Goal: Ask a question

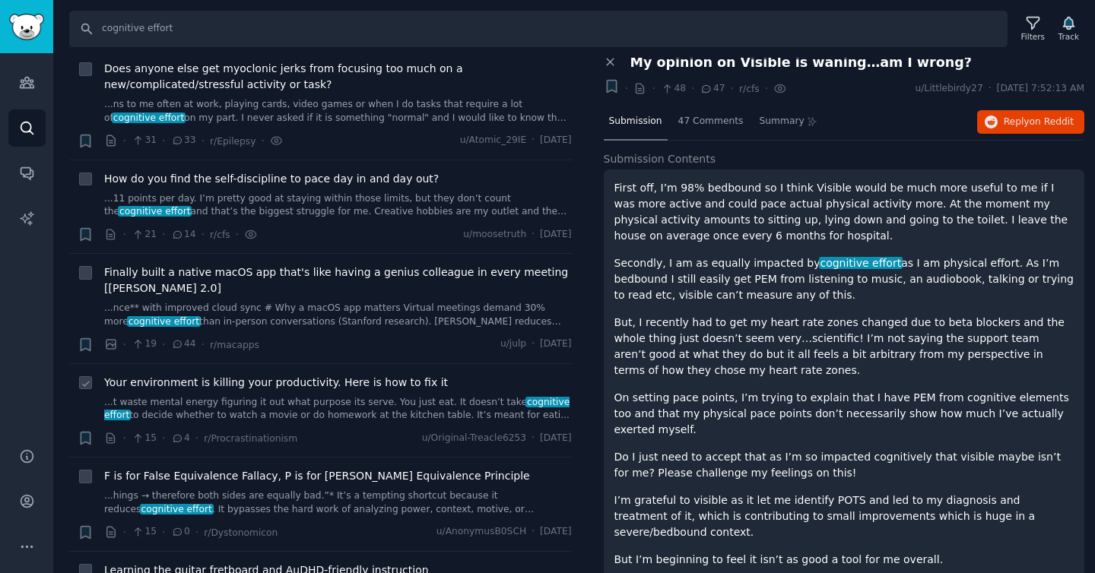
scroll to position [1285, 0]
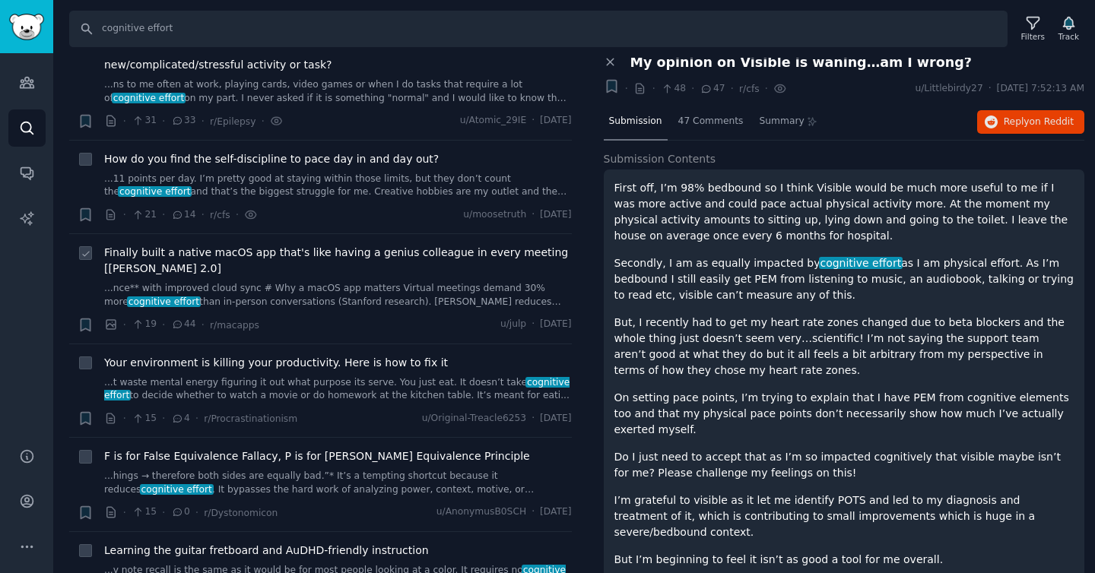
click at [321, 252] on span "Finally built a native macOS app that's like having a genius colleague in every…" at bounding box center [338, 261] width 468 height 32
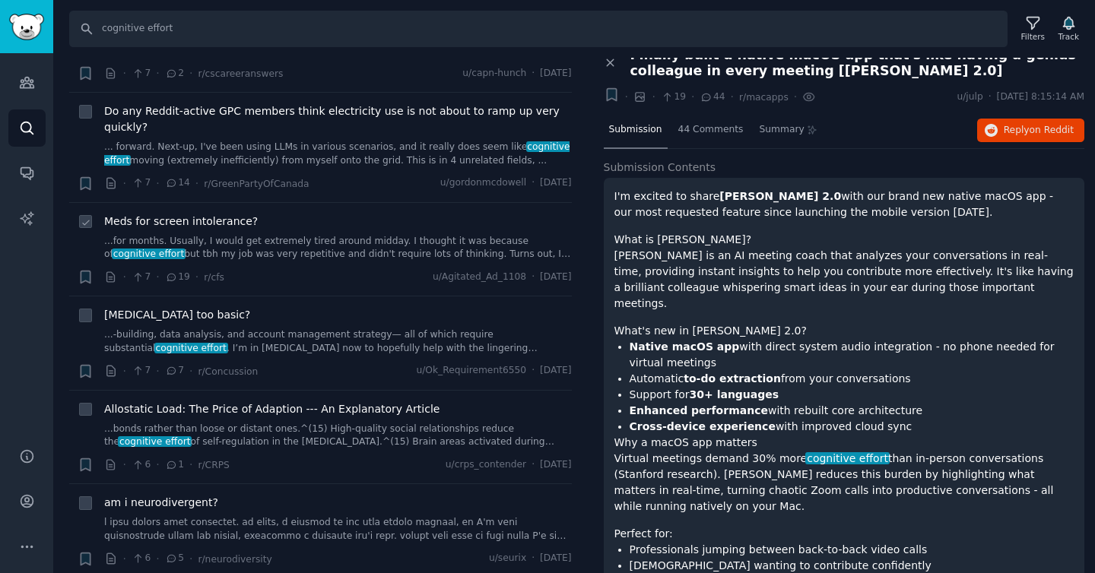
scroll to position [3074, 0]
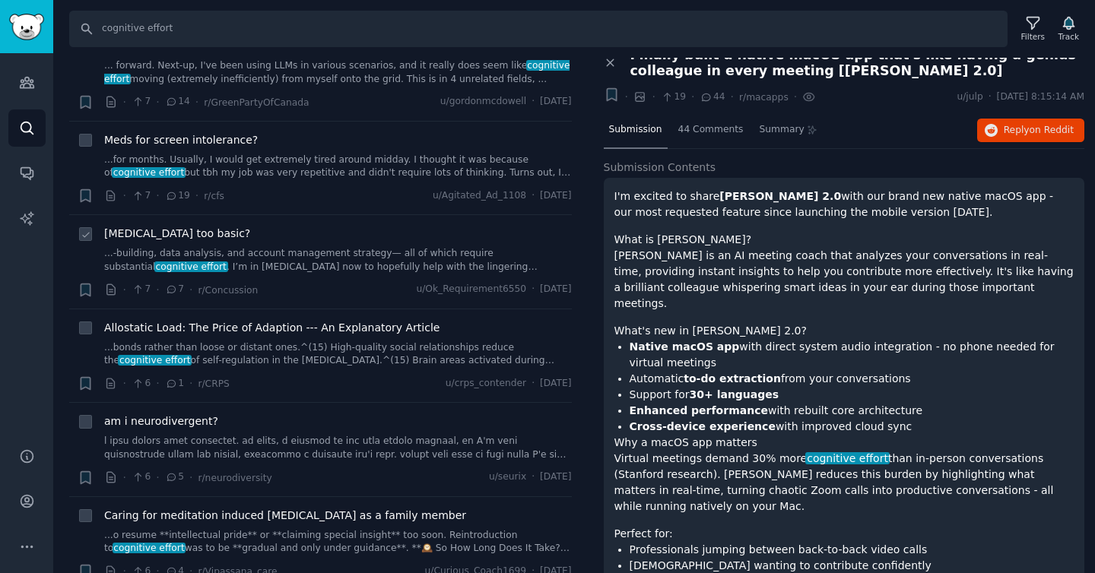
click at [302, 260] on div "Speech therapy too basic? ...-building, data analysis, and account management s…" at bounding box center [338, 262] width 468 height 72
click at [298, 247] on link "...-building, data analysis, and account management strategy— all of which requ…" at bounding box center [338, 260] width 468 height 27
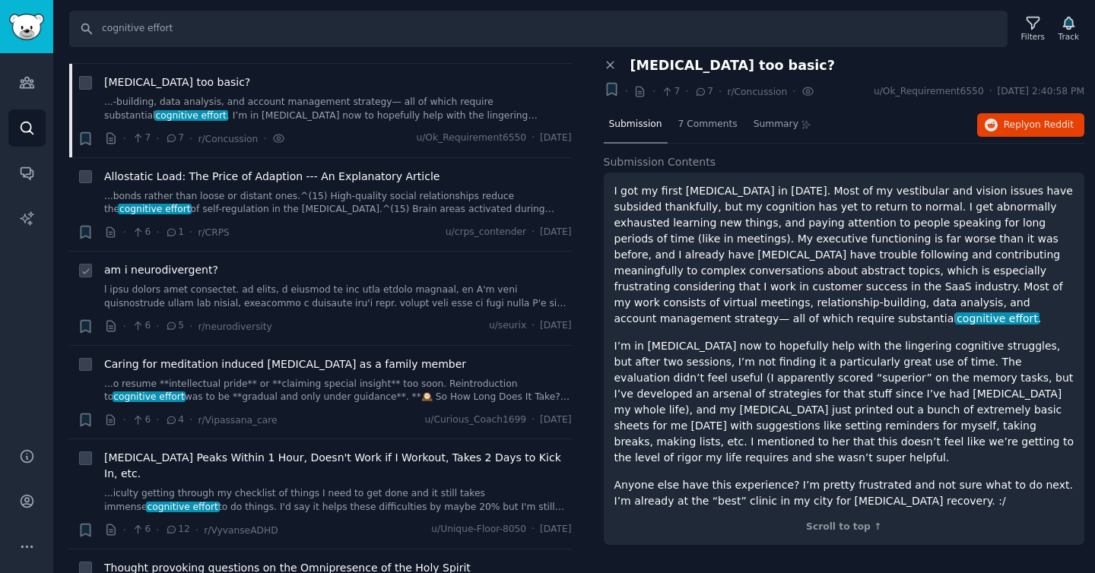
scroll to position [3233, 0]
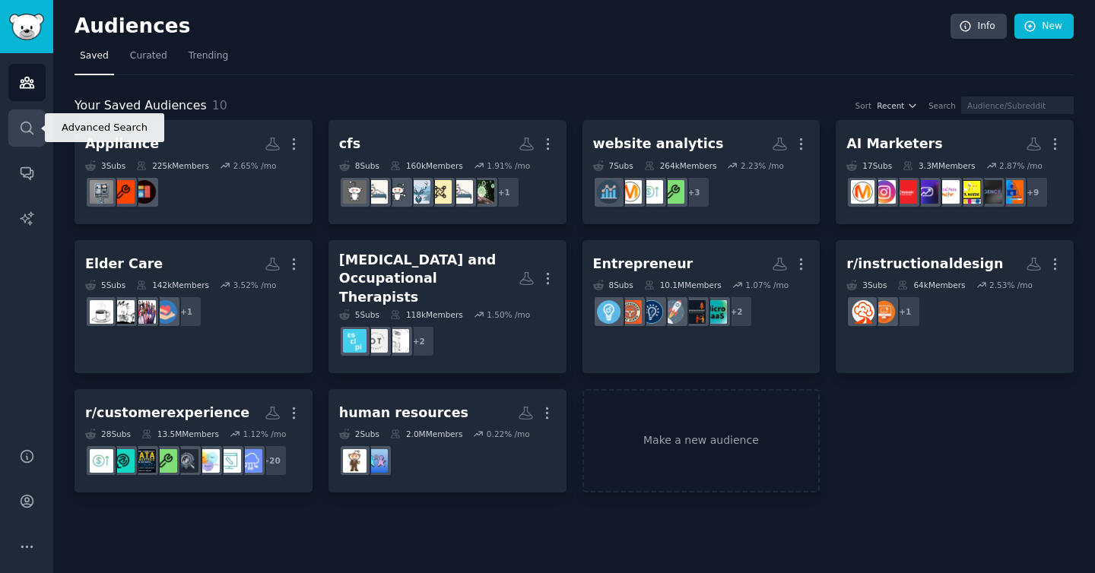
click at [11, 125] on link "Search" at bounding box center [26, 127] width 37 height 37
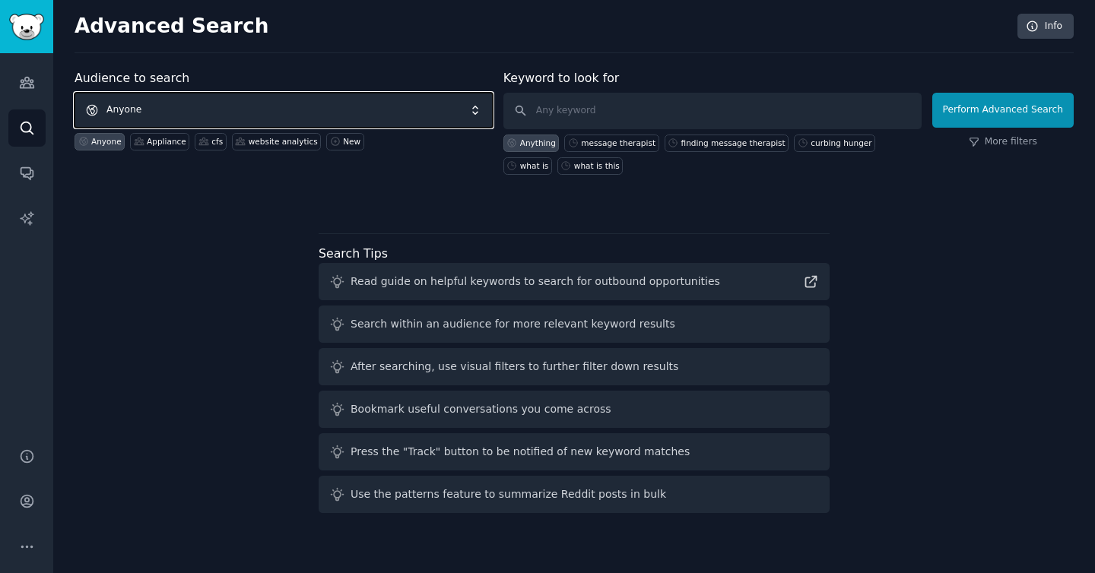
click at [222, 118] on span "Anyone" at bounding box center [283, 110] width 418 height 35
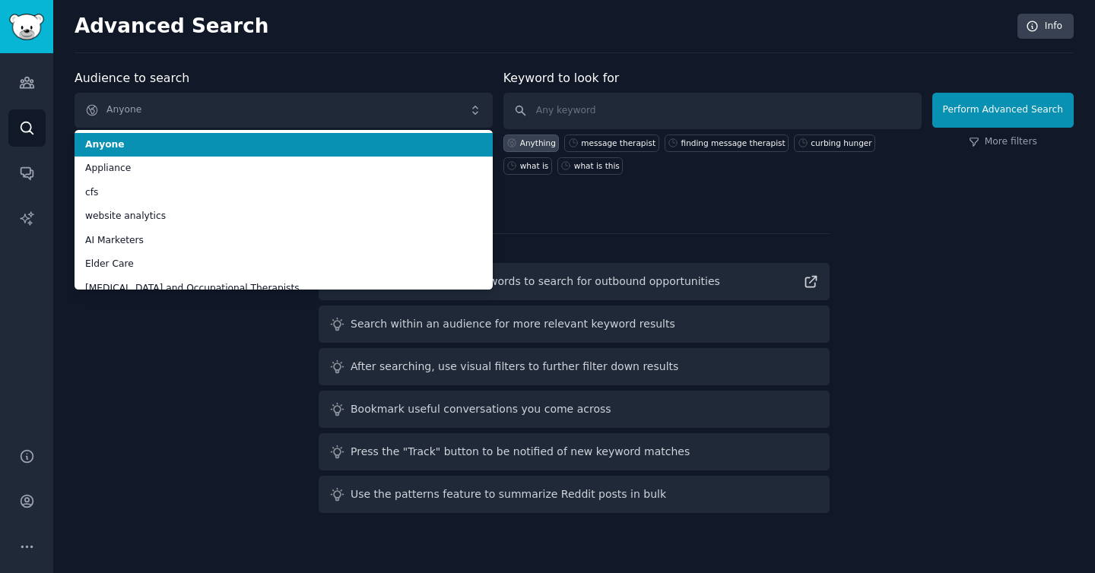
click at [664, 91] on div "Keyword to look for Anything message therapist finding message therapist curbin…" at bounding box center [712, 122] width 418 height 106
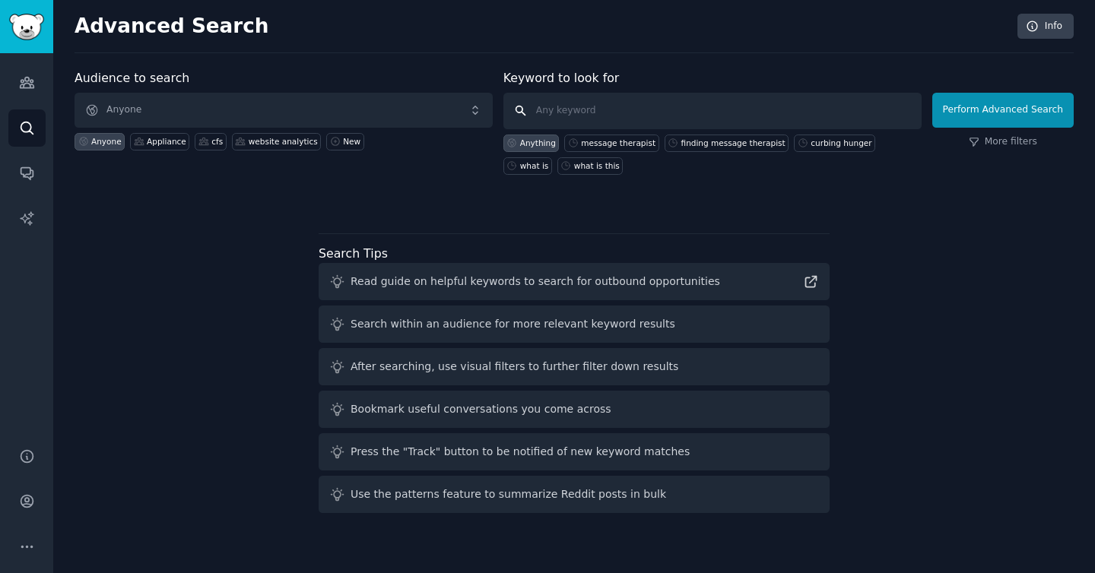
click at [664, 99] on input "text" at bounding box center [712, 111] width 418 height 36
type input "app for gestalt languag"
click button "Perform Advanced Search" at bounding box center [1002, 110] width 141 height 35
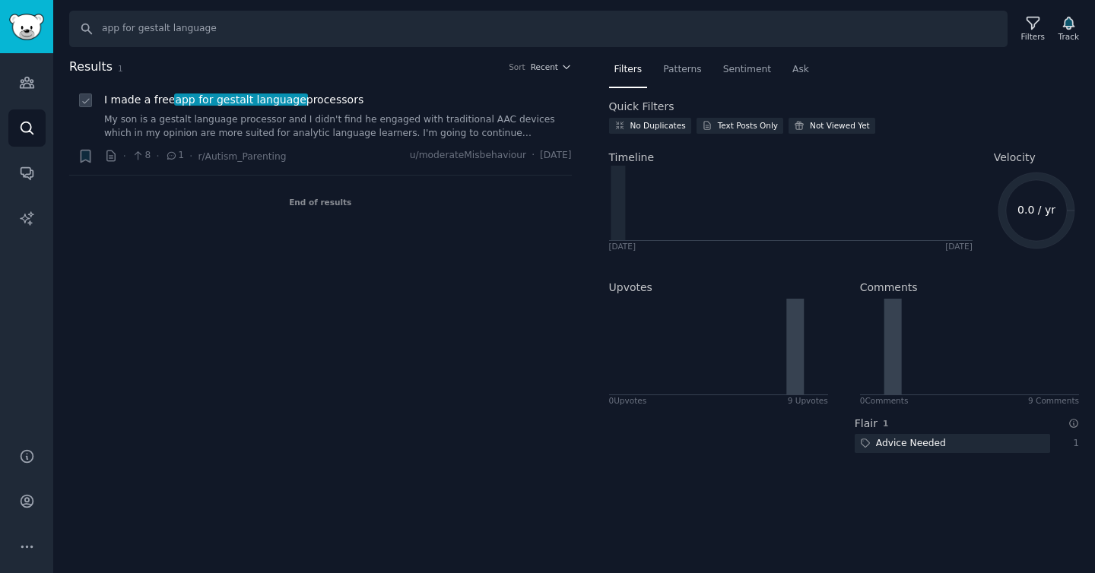
click at [274, 103] on span "app for gestalt language" at bounding box center [241, 100] width 134 height 12
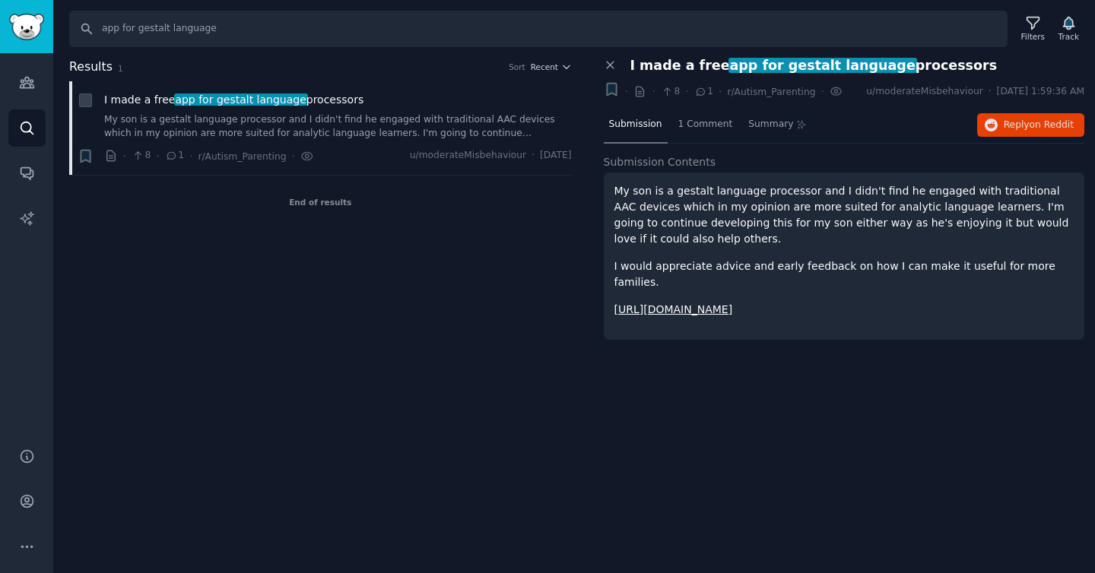
click at [689, 303] on link "https://www.banerry.app" at bounding box center [673, 309] width 119 height 12
click at [718, 125] on span "1 Comment" at bounding box center [705, 125] width 55 height 14
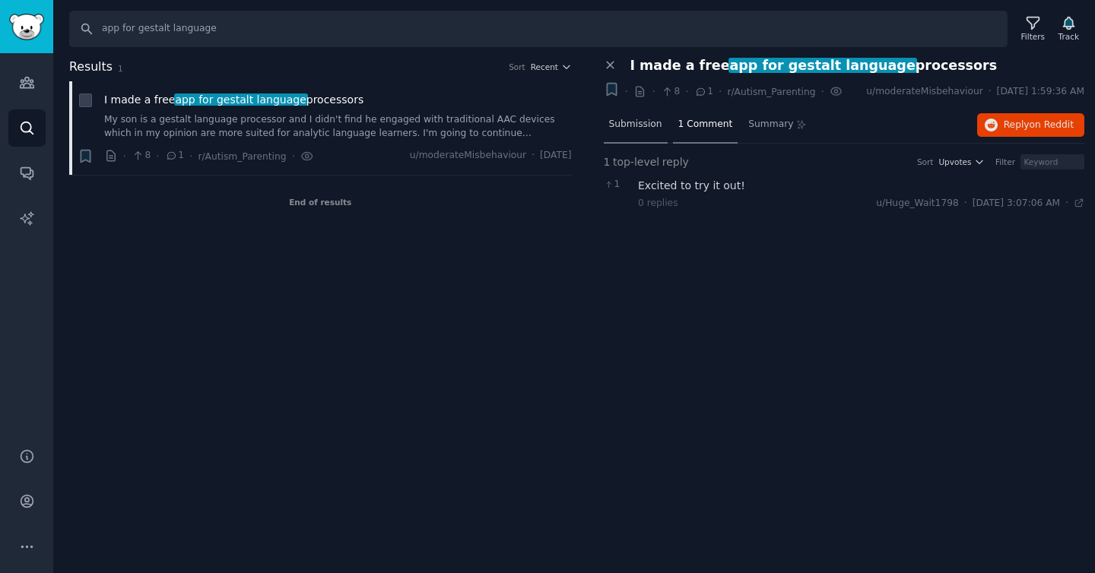
click at [628, 128] on span "Submission" at bounding box center [635, 125] width 53 height 14
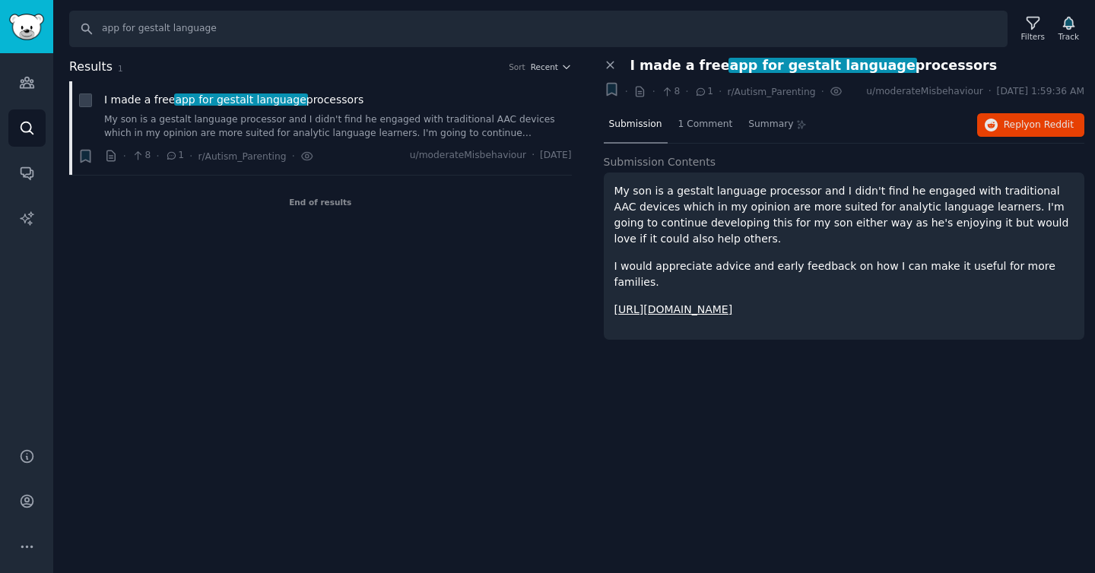
click at [991, 103] on div "Close panel I made a free app for gestalt language processors + · · 8 · 1 · r/A…" at bounding box center [844, 207] width 481 height 299
click at [1006, 128] on span "Reply on Reddit" at bounding box center [1038, 126] width 70 height 14
click at [224, 33] on input "app for gestalt language" at bounding box center [538, 29] width 938 height 36
type input "gestalt language"
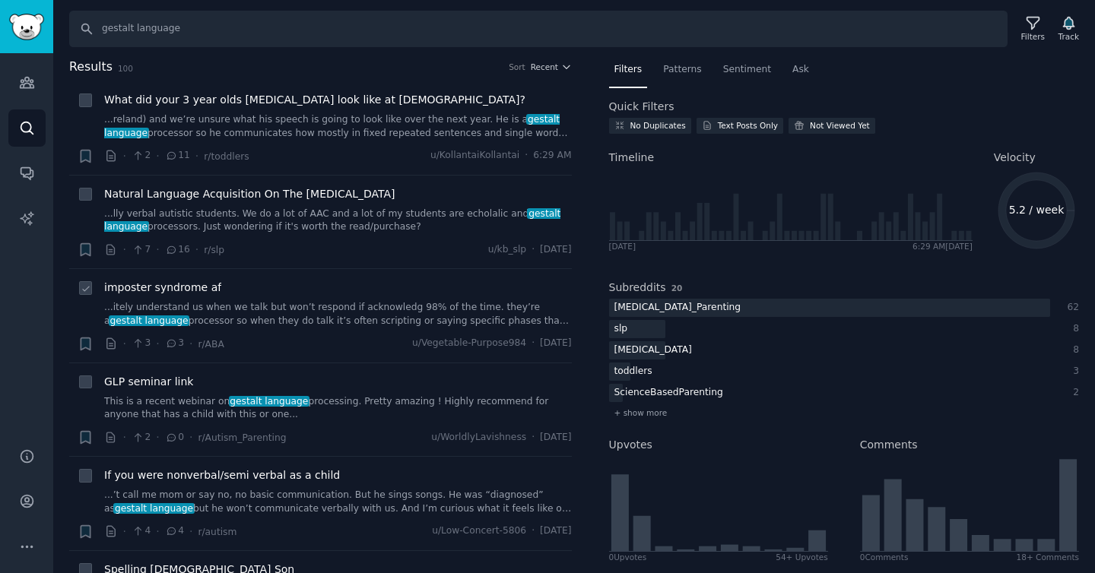
click at [181, 284] on span "imposter syndrome af" at bounding box center [162, 288] width 117 height 16
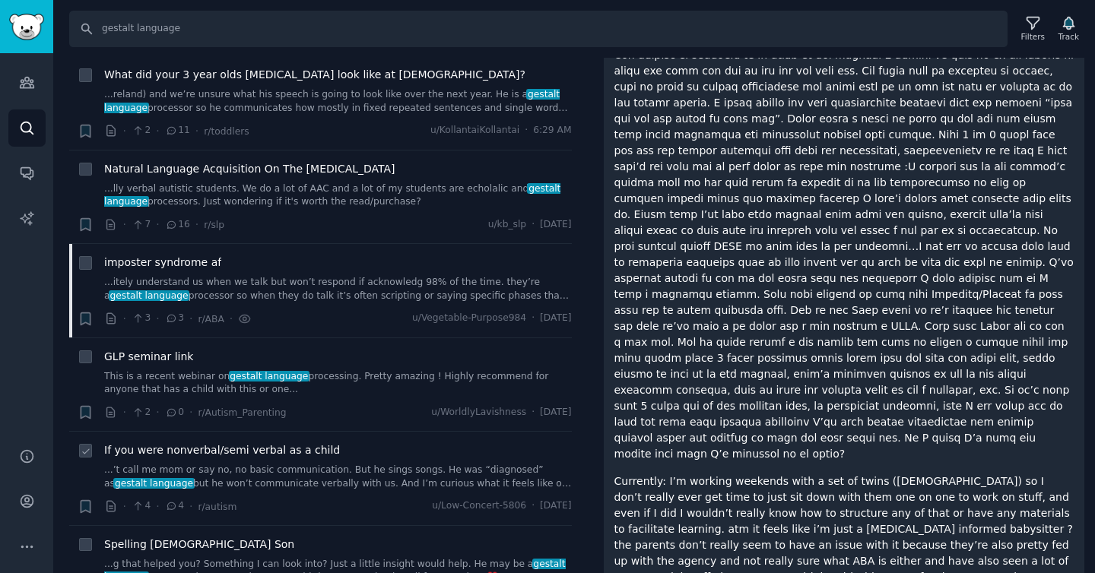
scroll to position [218, 0]
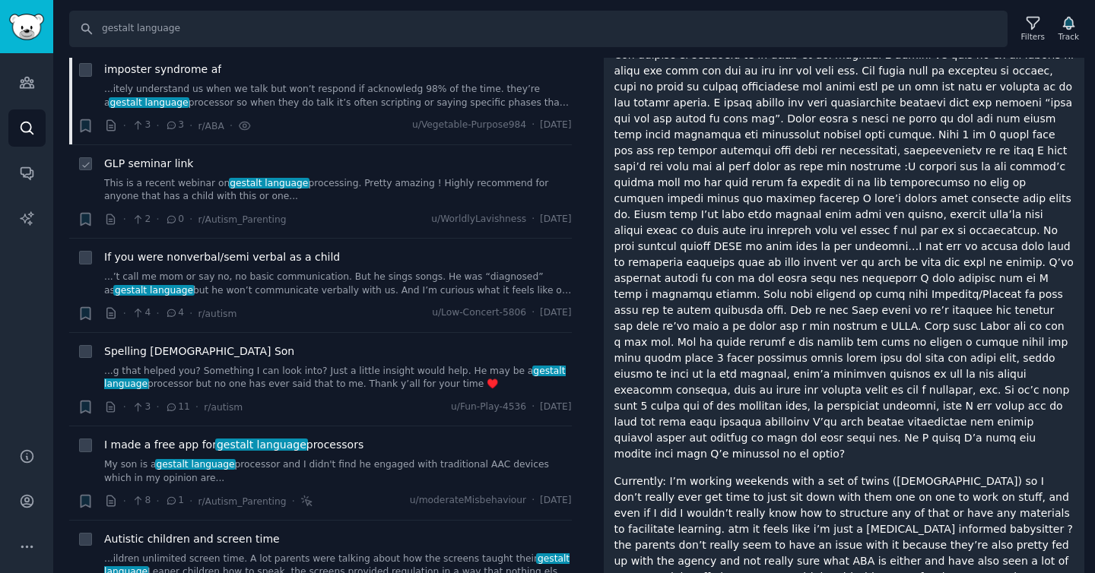
click at [171, 174] on div "GLP seminar link This is a recent webinar on gestalt language processing. Prett…" at bounding box center [338, 180] width 468 height 48
click at [164, 158] on span "GLP seminar link" at bounding box center [148, 164] width 89 height 16
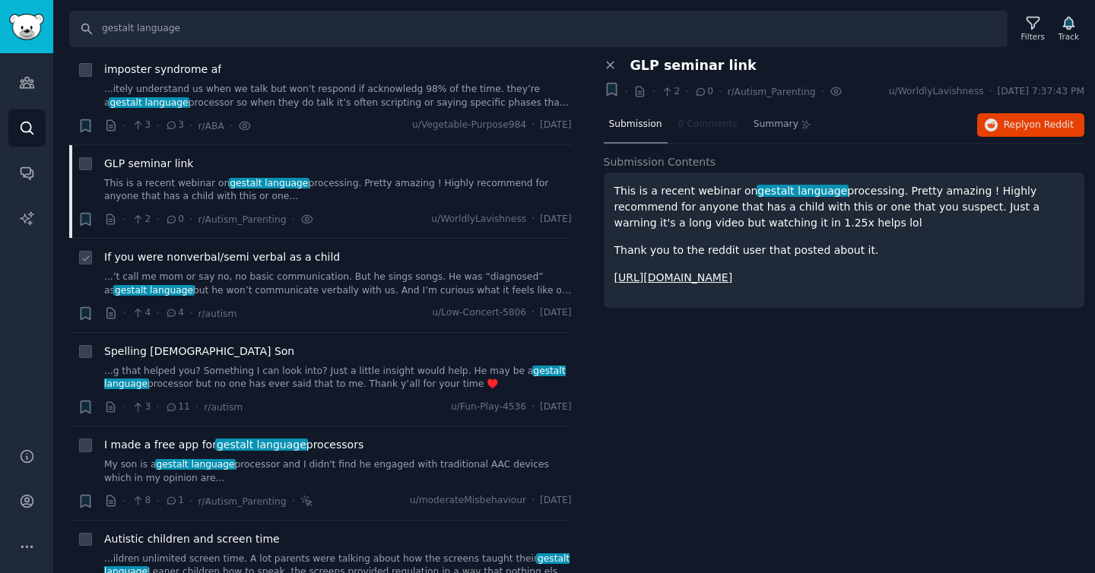
click at [311, 274] on link "...’t call me mom or say no, no basic communication. But he sings songs. He was…" at bounding box center [338, 284] width 468 height 27
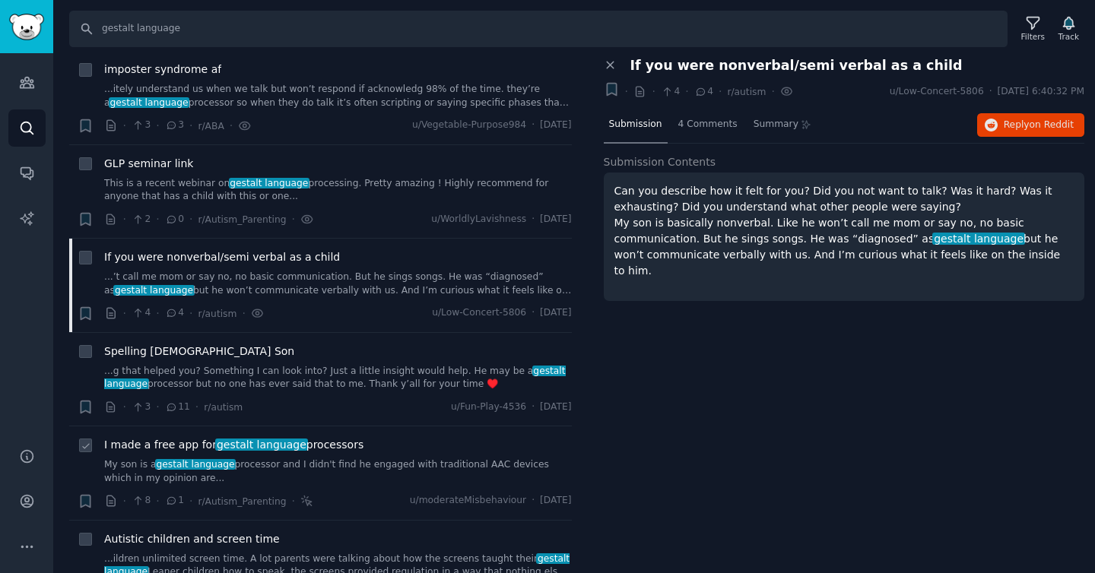
click at [382, 484] on link "My son is a gestalt language processor and I didn't find he engaged with tradit…" at bounding box center [338, 471] width 468 height 27
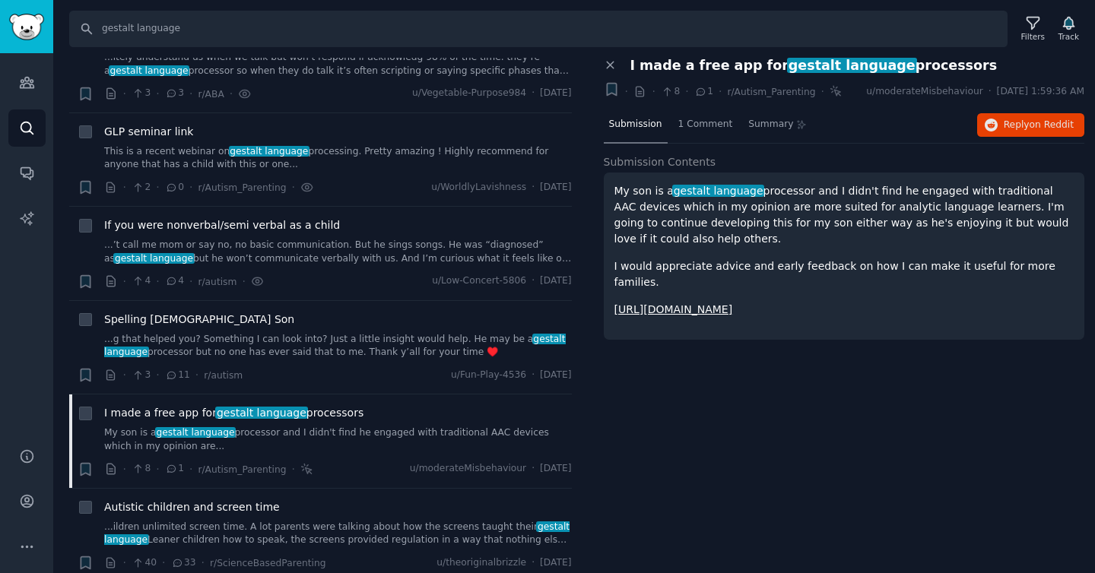
scroll to position [492, 0]
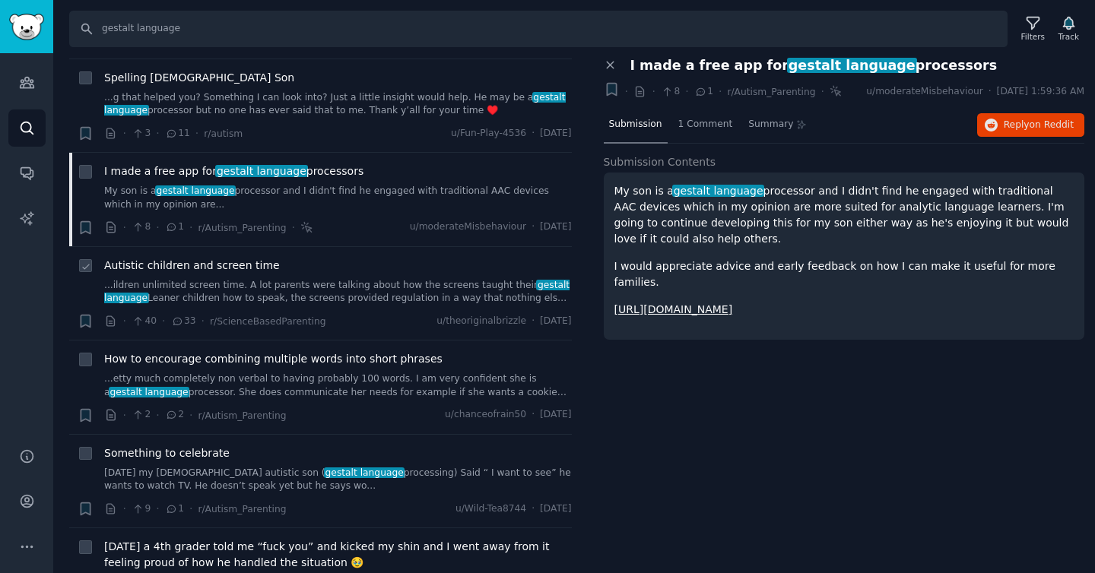
click at [357, 298] on link "...ildren unlimited screen time. A lot parents were talking about how the scree…" at bounding box center [338, 292] width 468 height 27
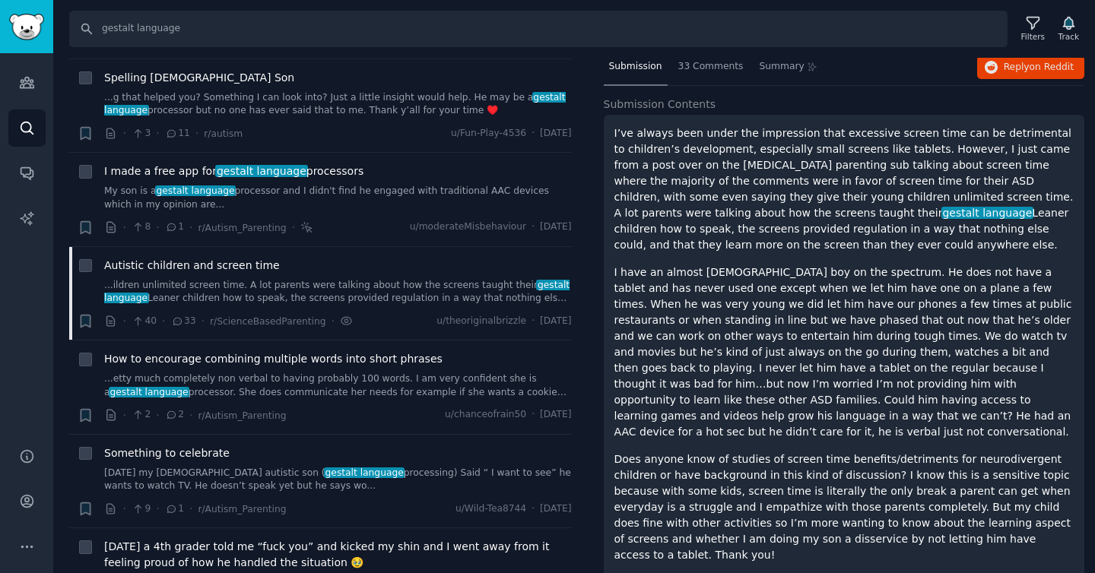
scroll to position [80, 0]
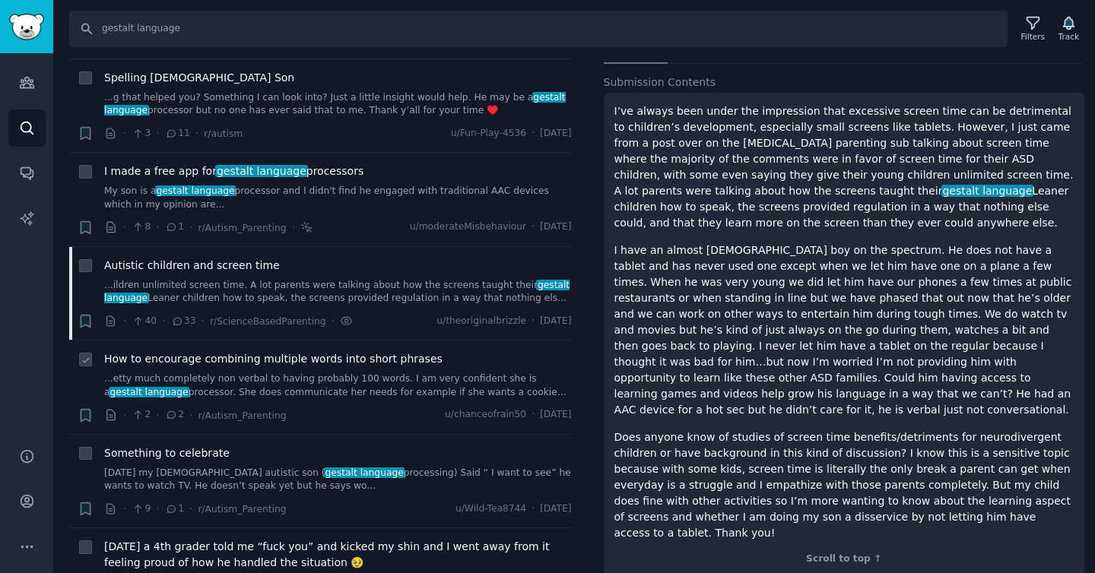
click at [224, 386] on link "...etty much completely non verbal to having probably 100 words. I am very conf…" at bounding box center [338, 385] width 468 height 27
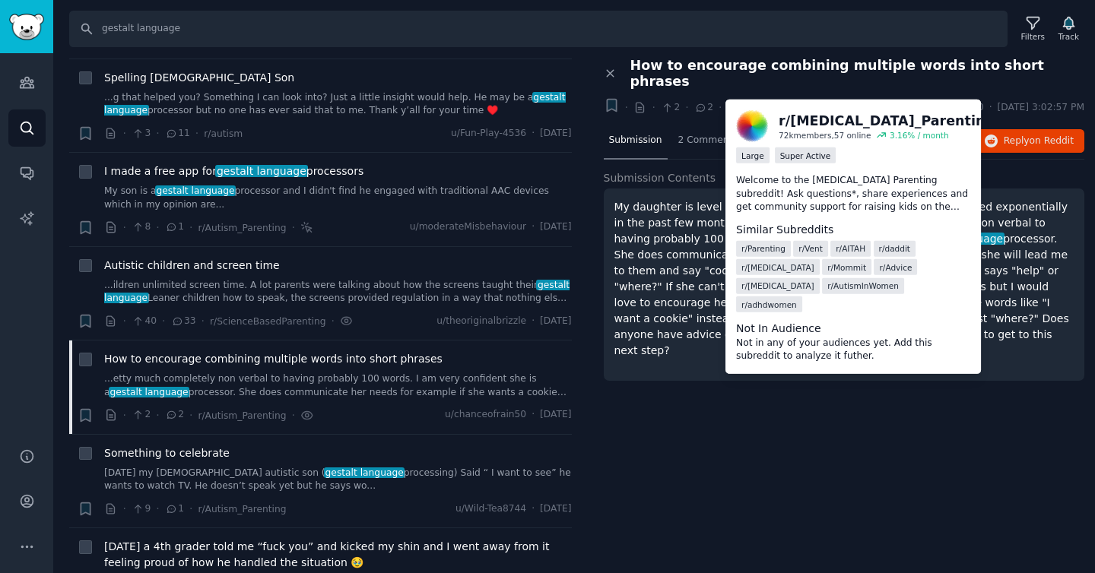
click at [765, 103] on span "r/Autism_Parenting" at bounding box center [771, 108] width 88 height 11
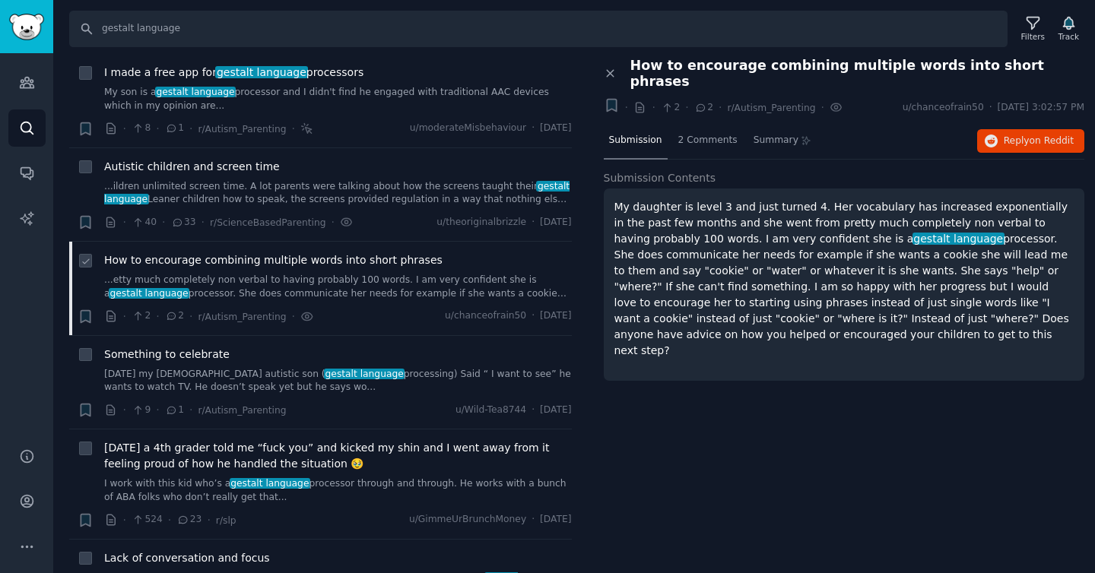
scroll to position [628, 0]
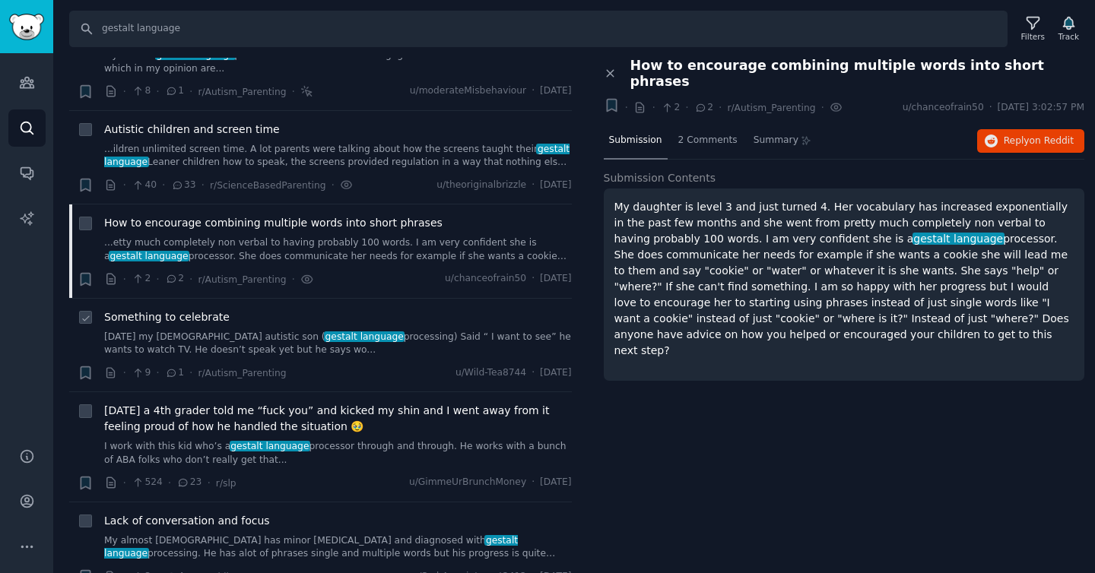
click at [325, 350] on link "Today my 6 year old autistic son ( gestalt language processing) Said “ I want t…" at bounding box center [338, 344] width 468 height 27
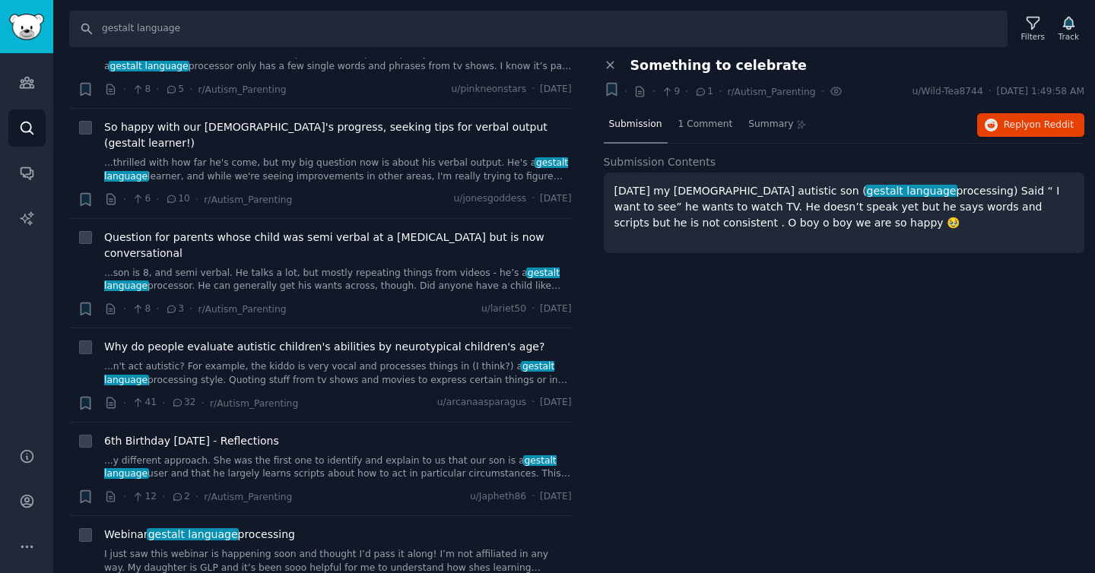
scroll to position [1504, 0]
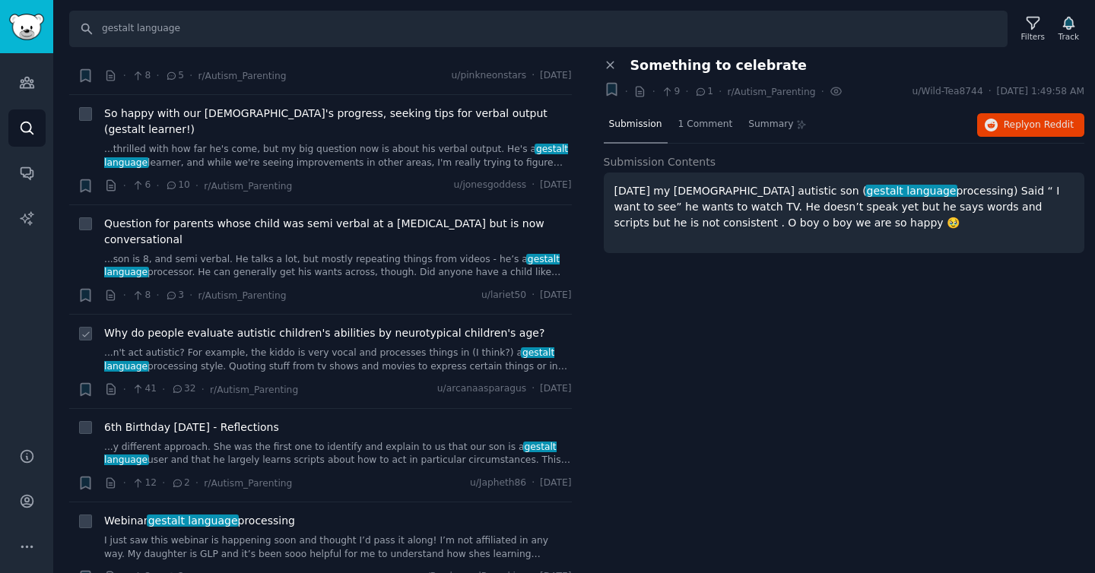
click at [326, 347] on link "...n't act autistic? For example, the kiddo is very vocal and processes things …" at bounding box center [338, 360] width 468 height 27
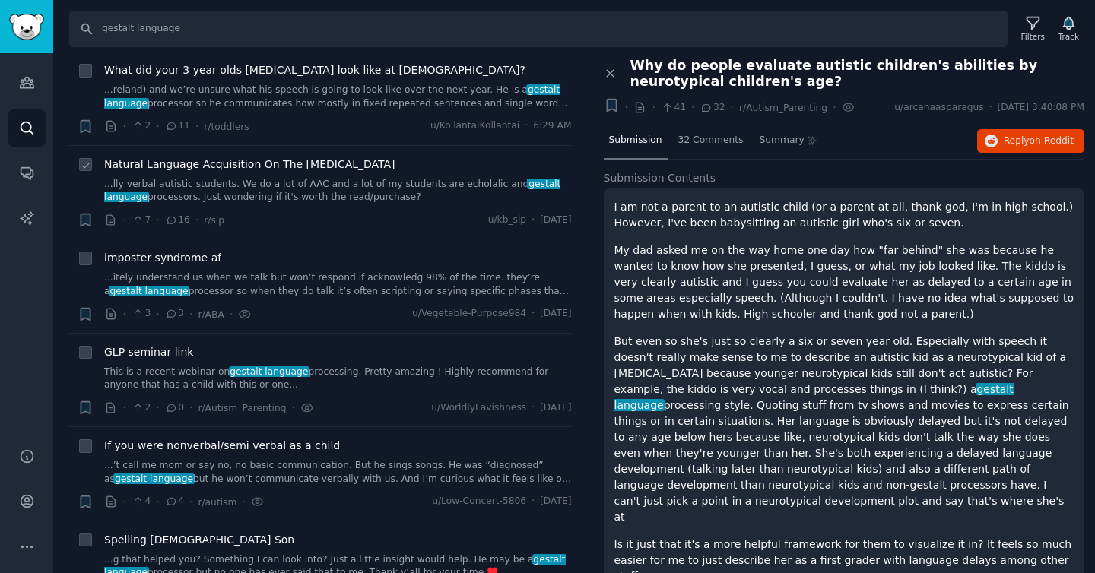
scroll to position [57, 0]
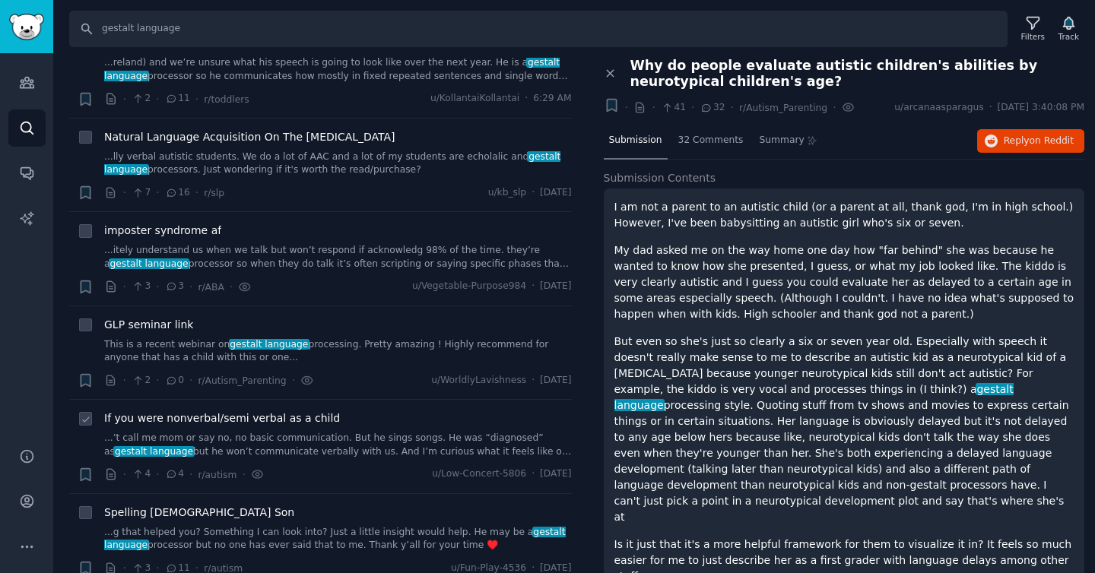
click at [366, 440] on link "...’t call me mom or say no, no basic communication. But he sings songs. He was…" at bounding box center [338, 445] width 468 height 27
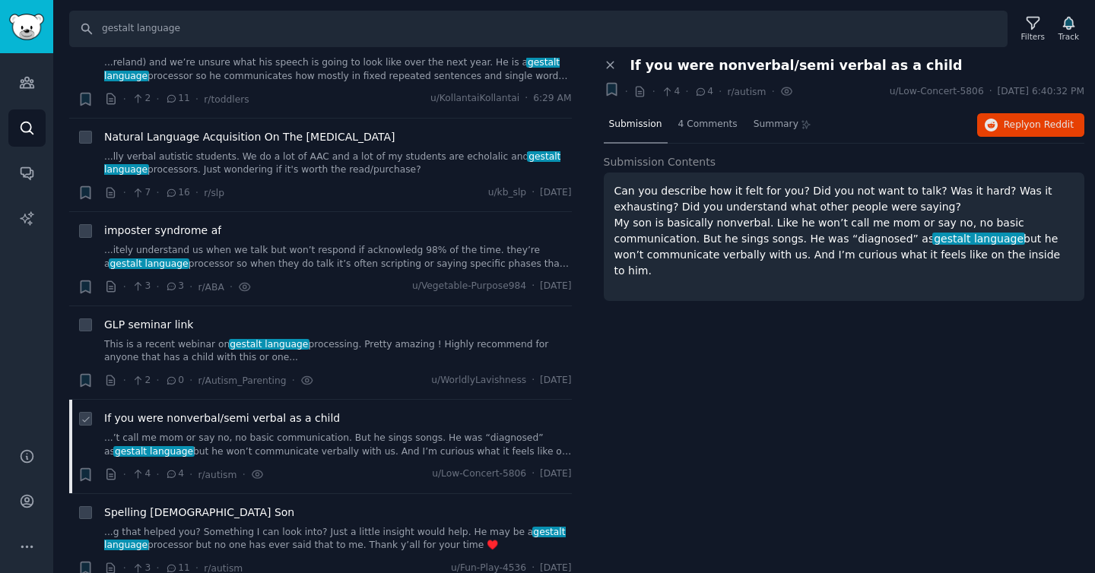
scroll to position [178, 0]
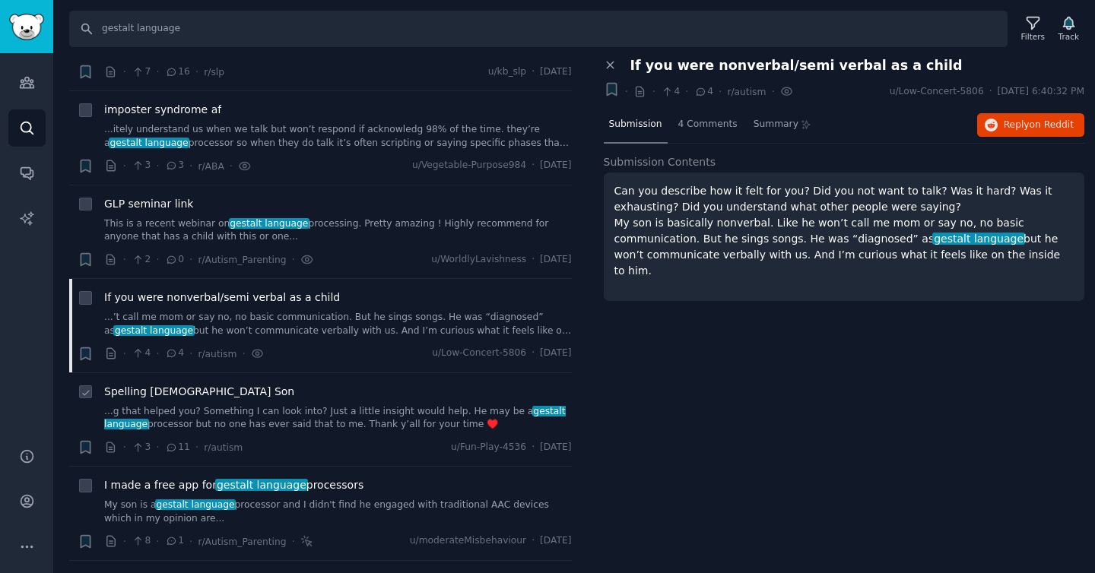
click at [353, 389] on div "Spelling 8yo Son" at bounding box center [338, 392] width 468 height 16
click at [344, 403] on div "Spelling 8yo Son ...g that helped you? Something I can look into? Just a little…" at bounding box center [338, 408] width 468 height 48
click at [170, 403] on div "Spelling 8yo Son ...g that helped you? Something I can look into? Just a little…" at bounding box center [338, 408] width 468 height 48
click at [168, 409] on link "...g that helped you? Something I can look into? Just a little insight would he…" at bounding box center [338, 418] width 468 height 27
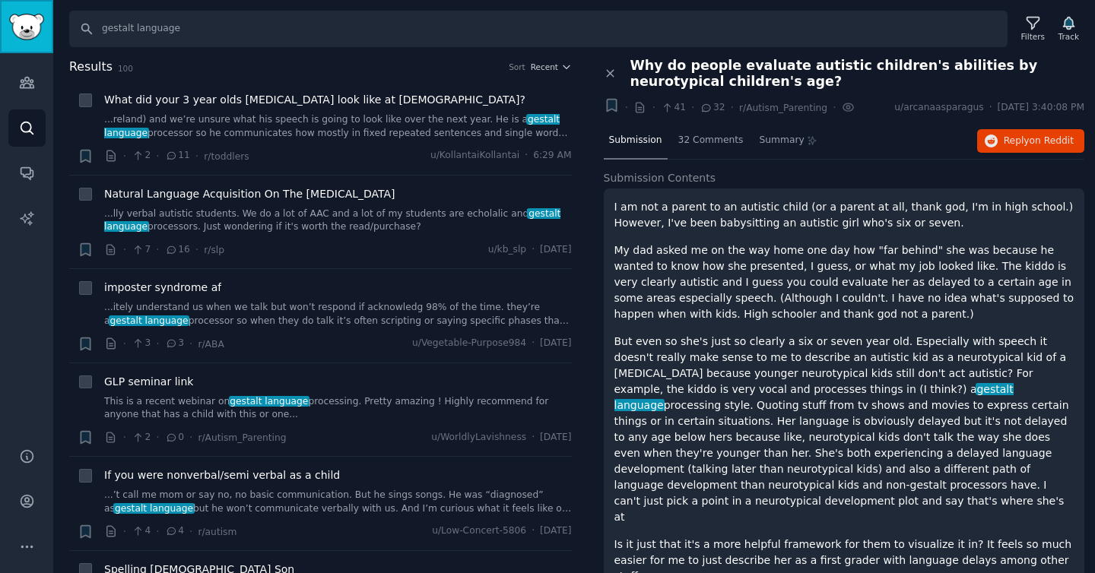
click at [34, 39] on img "Sidebar" at bounding box center [26, 27] width 35 height 27
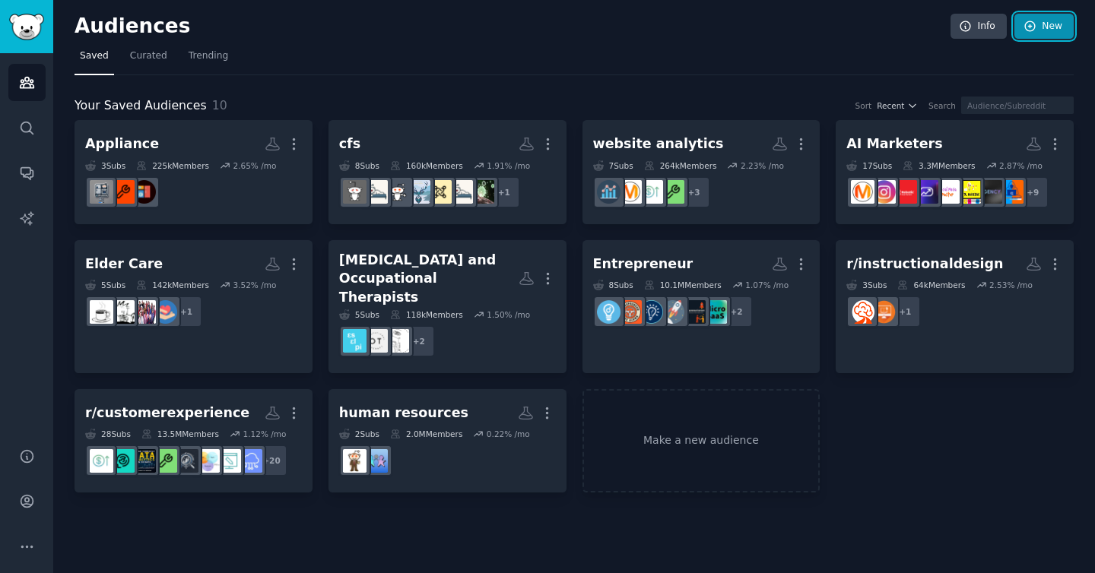
click at [1067, 22] on link "New" at bounding box center [1043, 27] width 59 height 26
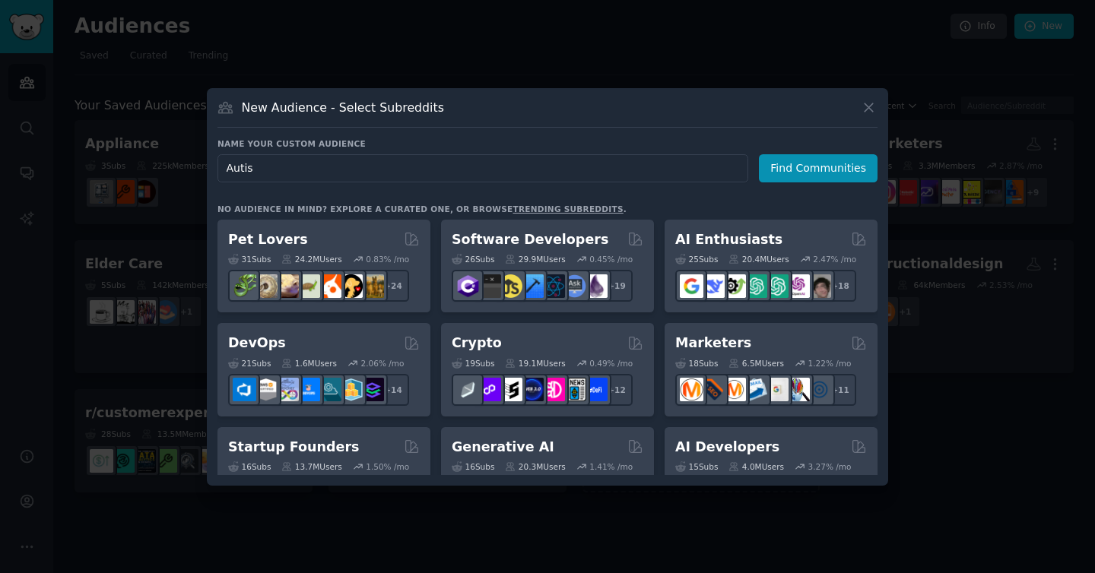
type input "[MEDICAL_DATA]"
click button "Find Communities" at bounding box center [818, 168] width 119 height 28
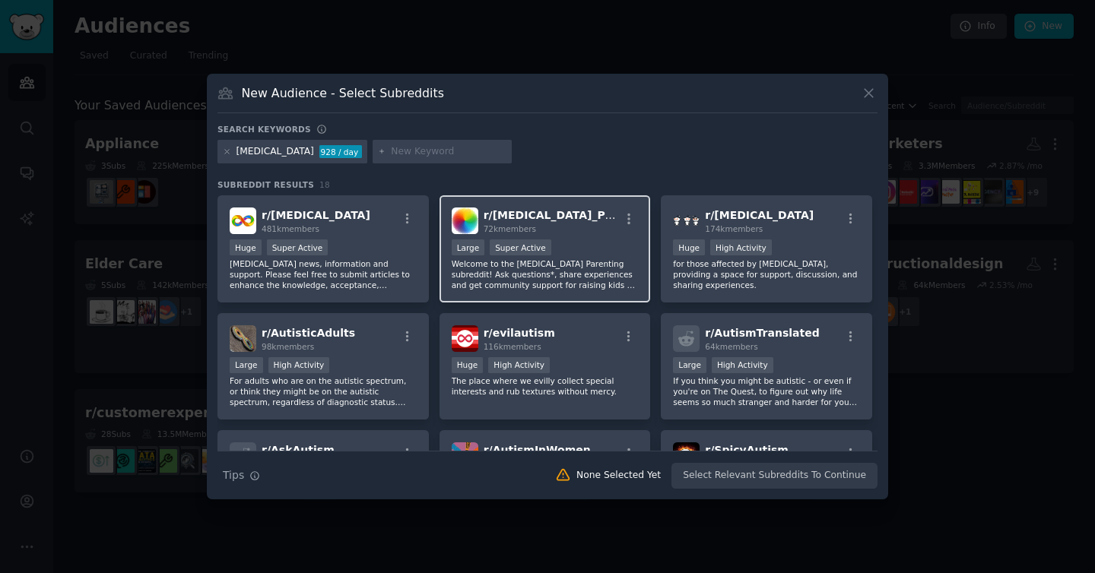
click at [568, 246] on div "10,000 - 100,000 members Large Super Active" at bounding box center [545, 248] width 187 height 19
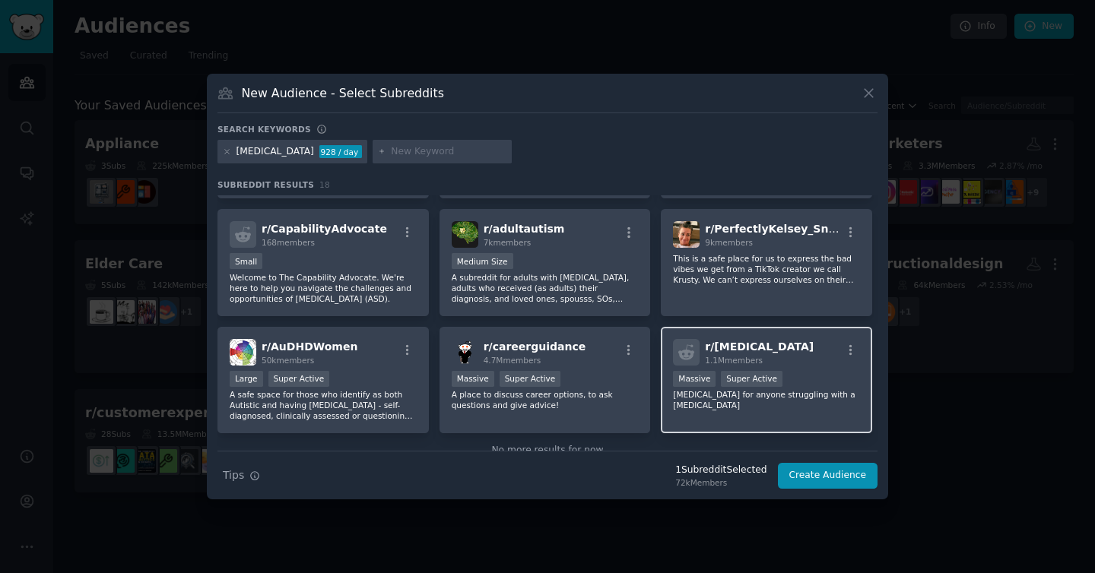
scroll to position [492, 0]
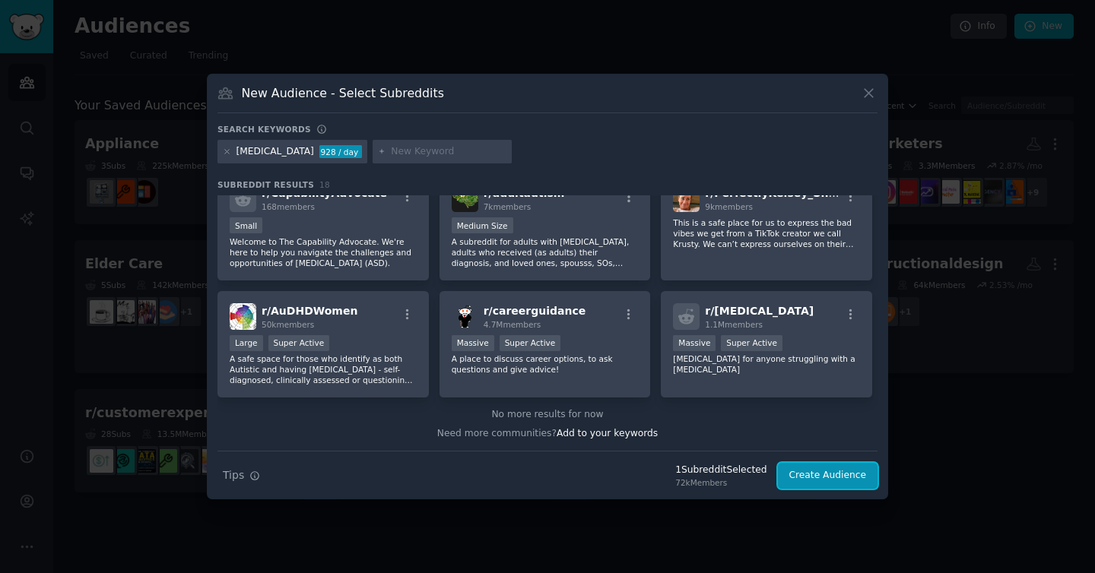
click at [818, 468] on button "Create Audience" at bounding box center [828, 476] width 100 height 26
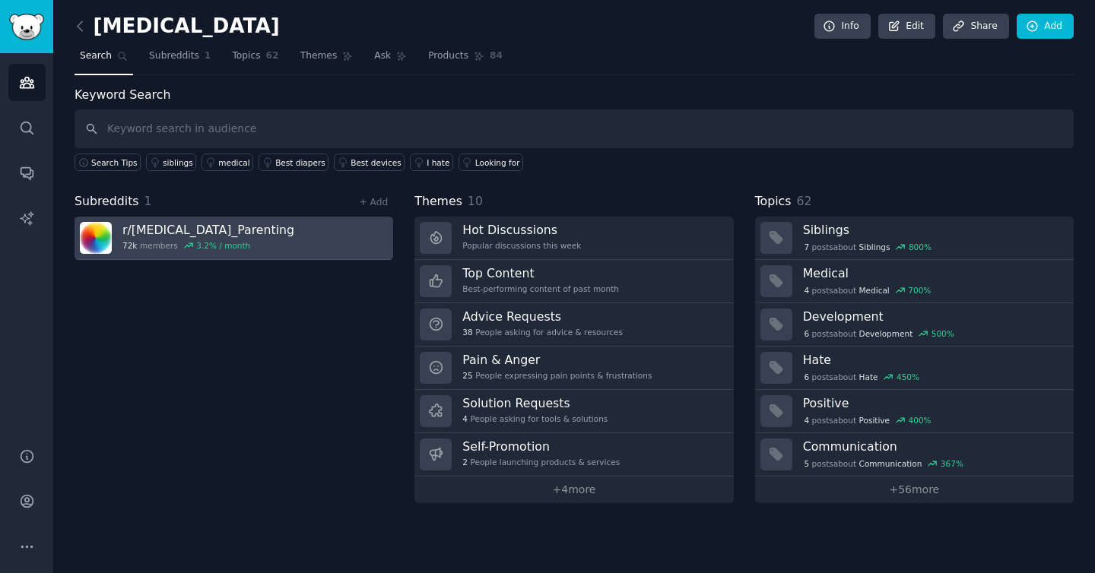
click at [301, 233] on link "r/ Autism_Parenting 72k members 3.2 % / month" at bounding box center [233, 238] width 319 height 43
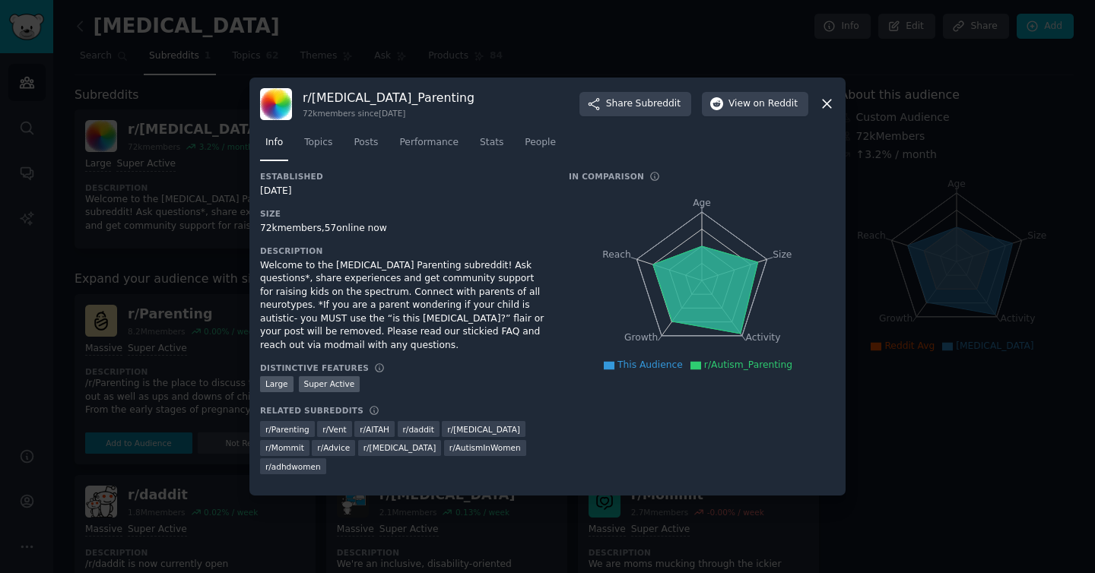
click at [181, 207] on div at bounding box center [547, 286] width 1095 height 573
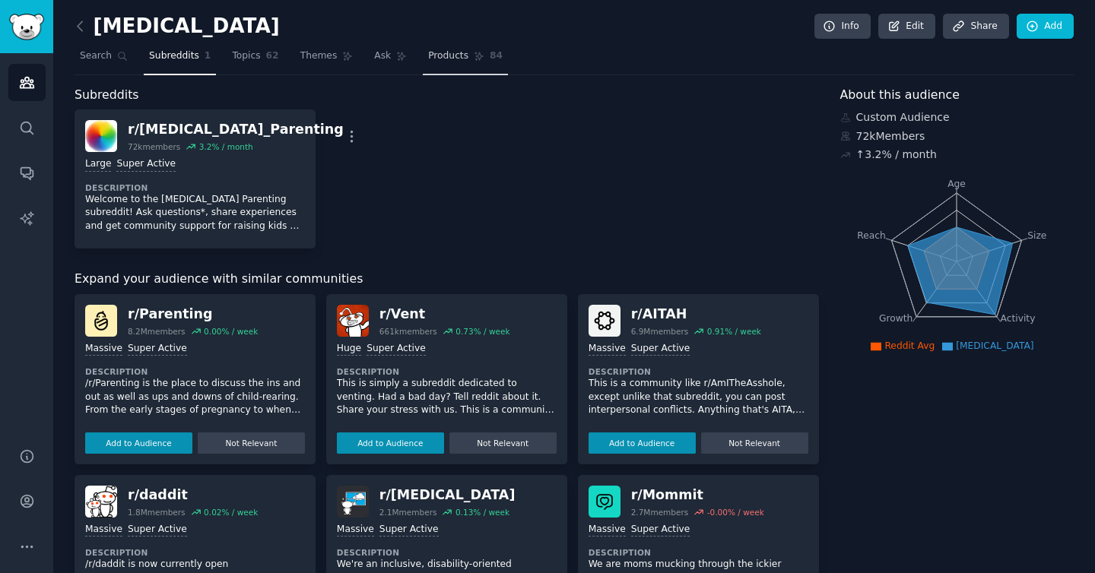
click at [438, 58] on span "Products" at bounding box center [448, 56] width 40 height 14
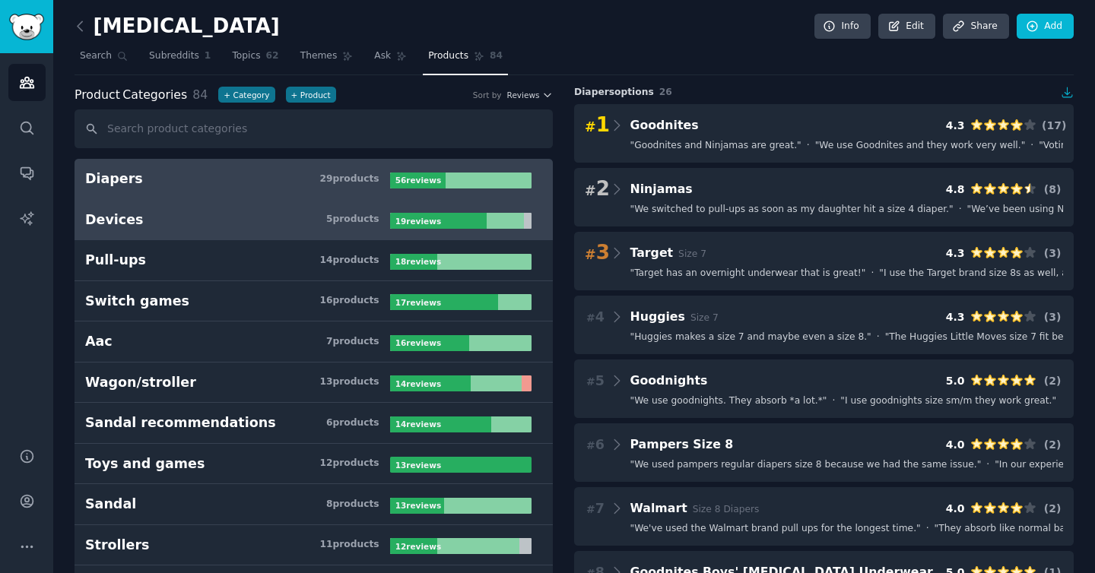
click at [242, 217] on h3 "Devices 5 product s" at bounding box center [237, 220] width 305 height 19
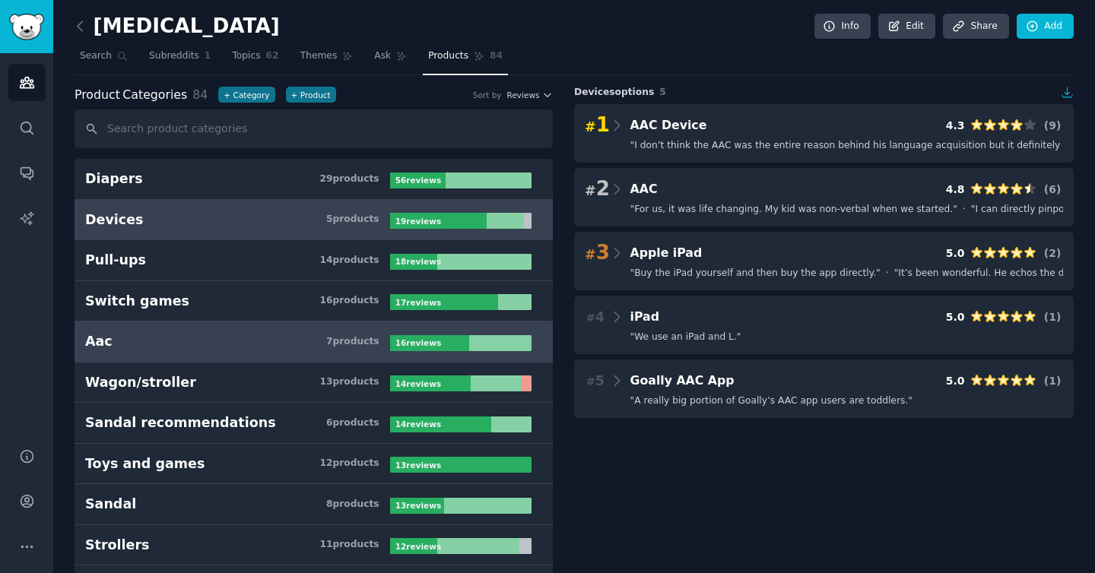
click at [276, 344] on h3 "Aac 7 product s" at bounding box center [237, 341] width 305 height 19
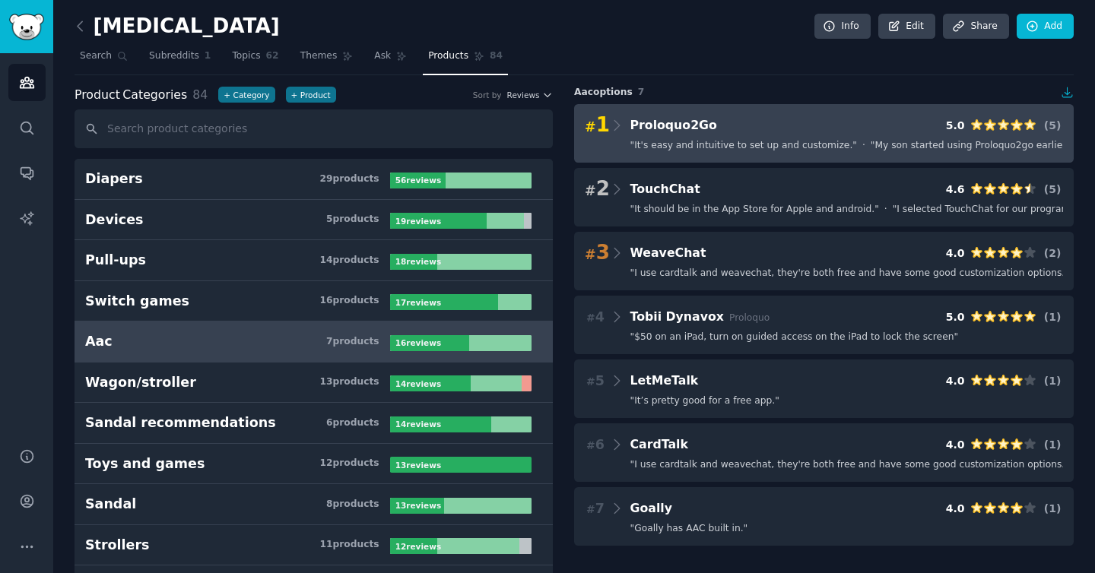
click at [727, 133] on div "# 1 Proloquo2Go 5.0 ( 5 )" at bounding box center [824, 125] width 478 height 21
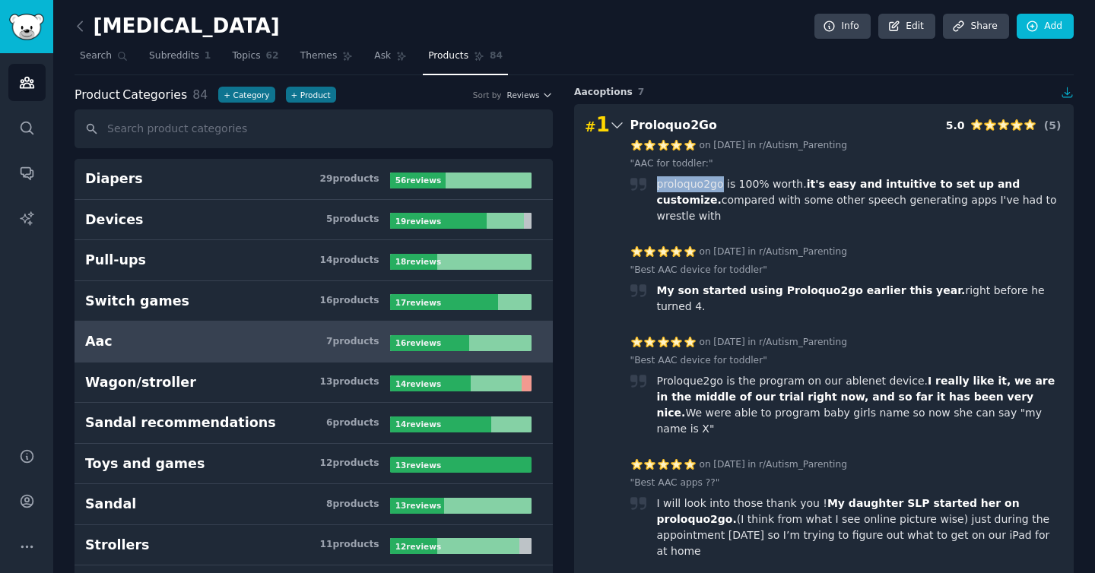
drag, startPoint x: 718, startPoint y: 182, endPoint x: 654, endPoint y: 182, distance: 63.9
click at [657, 182] on div "proloquo2go is 100% worth. it's easy and intuitive to set up and customize. com…" at bounding box center [860, 200] width 407 height 48
copy div "proloquo2go"
click at [618, 125] on icon at bounding box center [617, 125] width 16 height 21
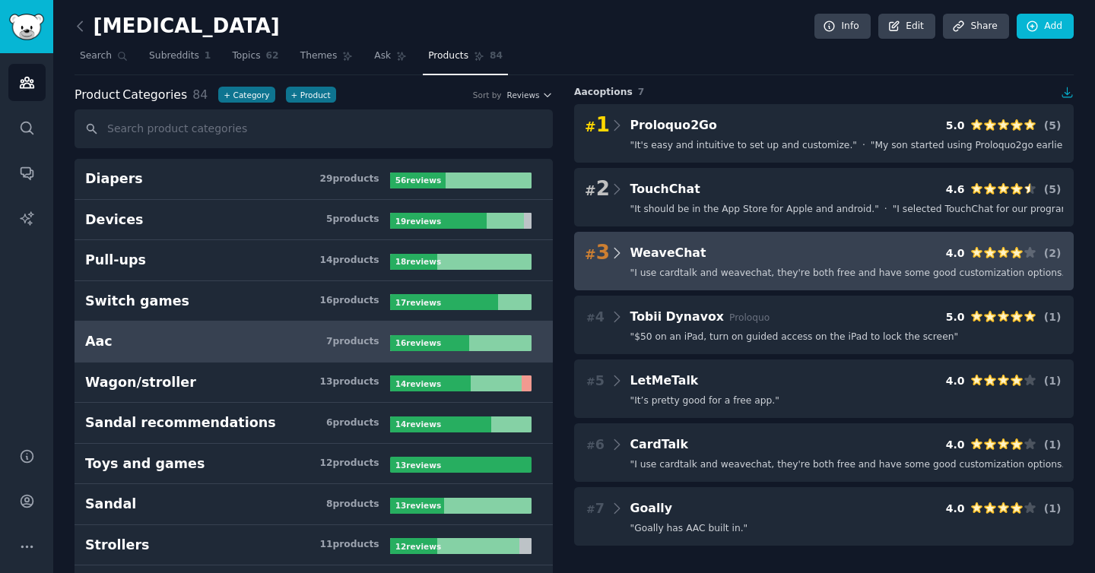
click at [617, 257] on icon at bounding box center [617, 252] width 16 height 21
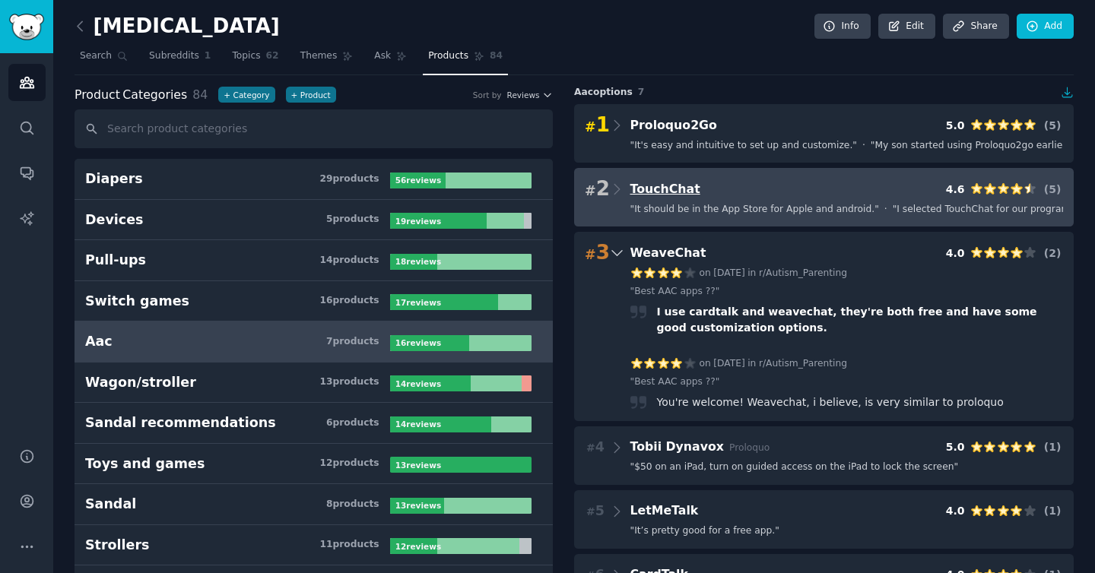
click at [682, 182] on span "TouchChat" at bounding box center [665, 189] width 70 height 14
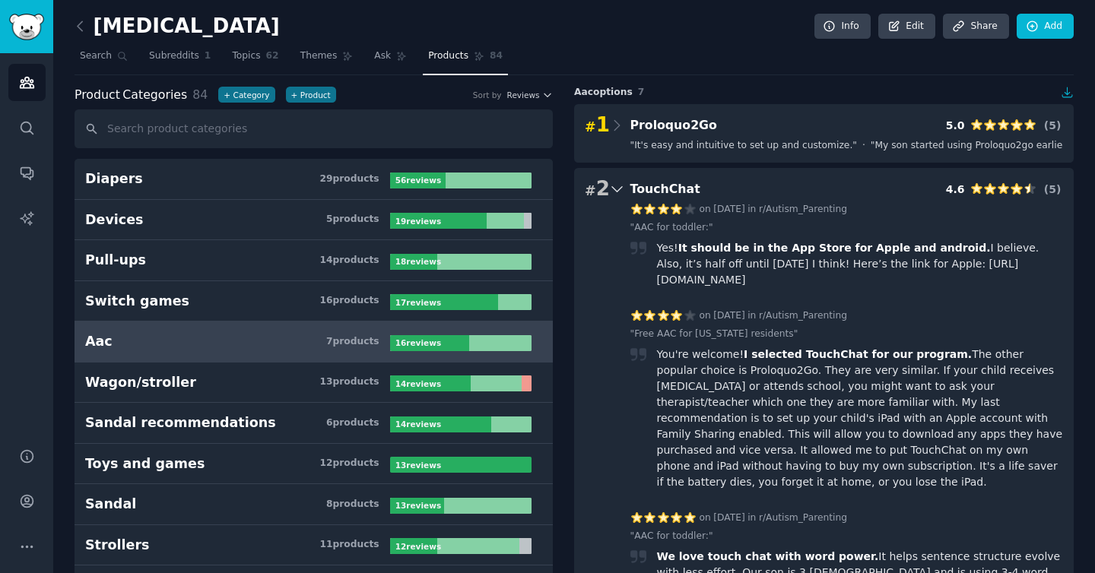
click at [610, 193] on icon at bounding box center [617, 189] width 16 height 21
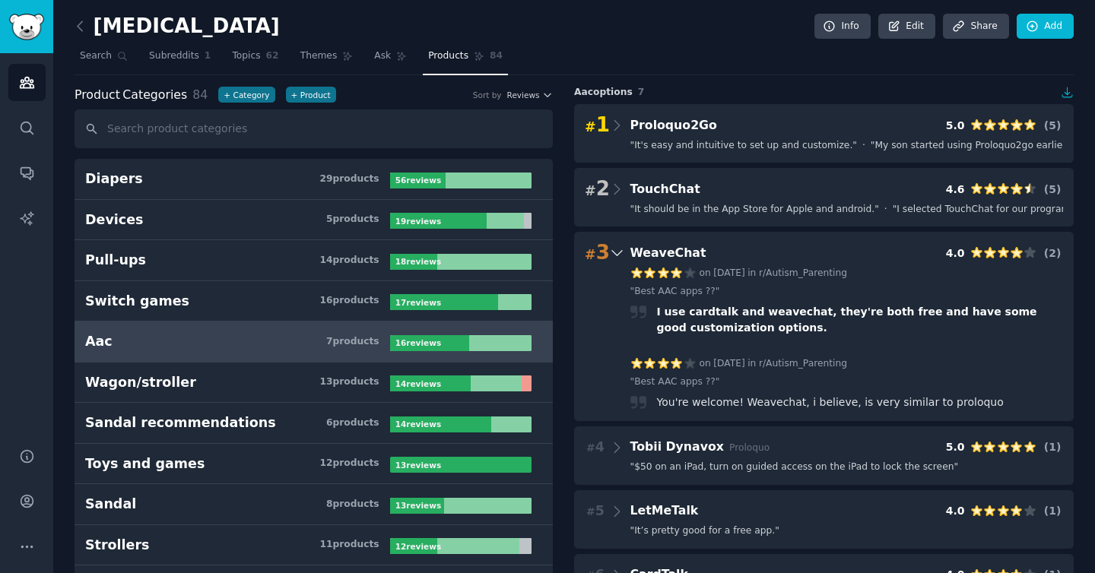
click at [617, 259] on icon at bounding box center [617, 252] width 16 height 21
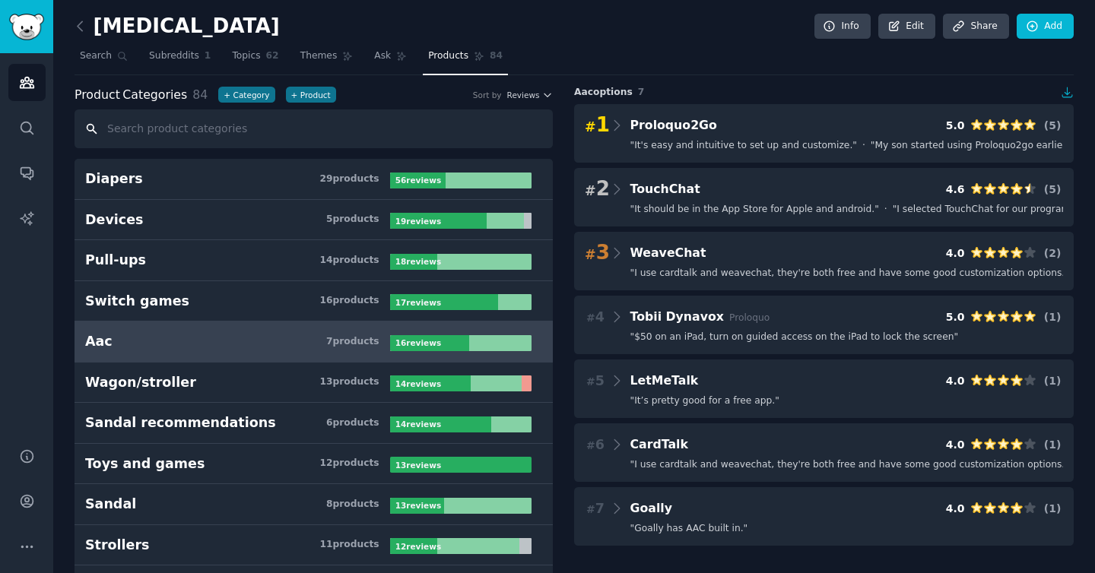
click at [295, 133] on input "text" at bounding box center [313, 128] width 478 height 39
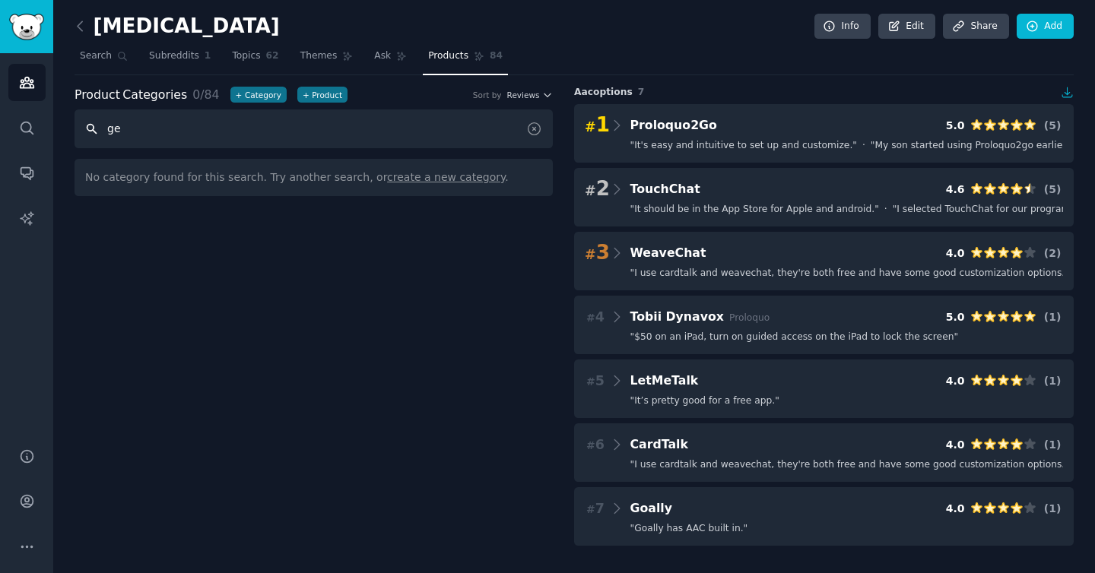
type input "g"
type input "l"
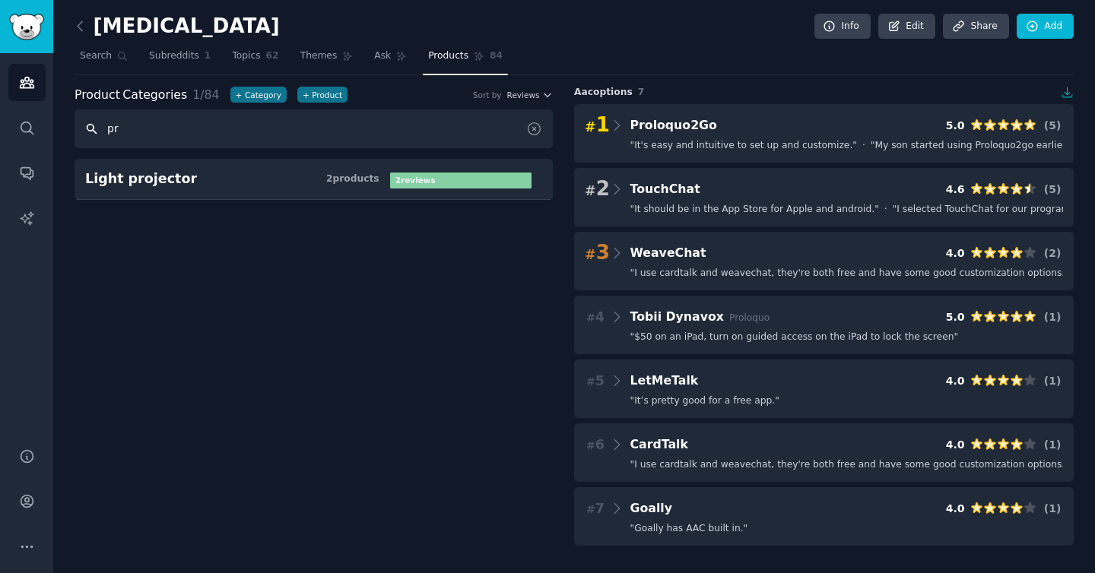
type input "p"
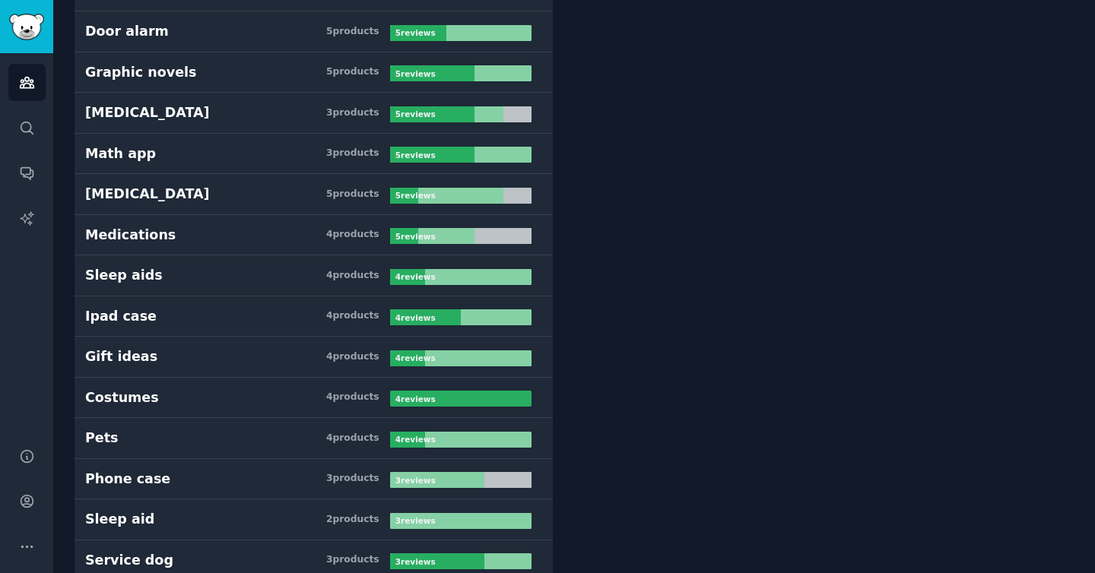
scroll to position [398, 0]
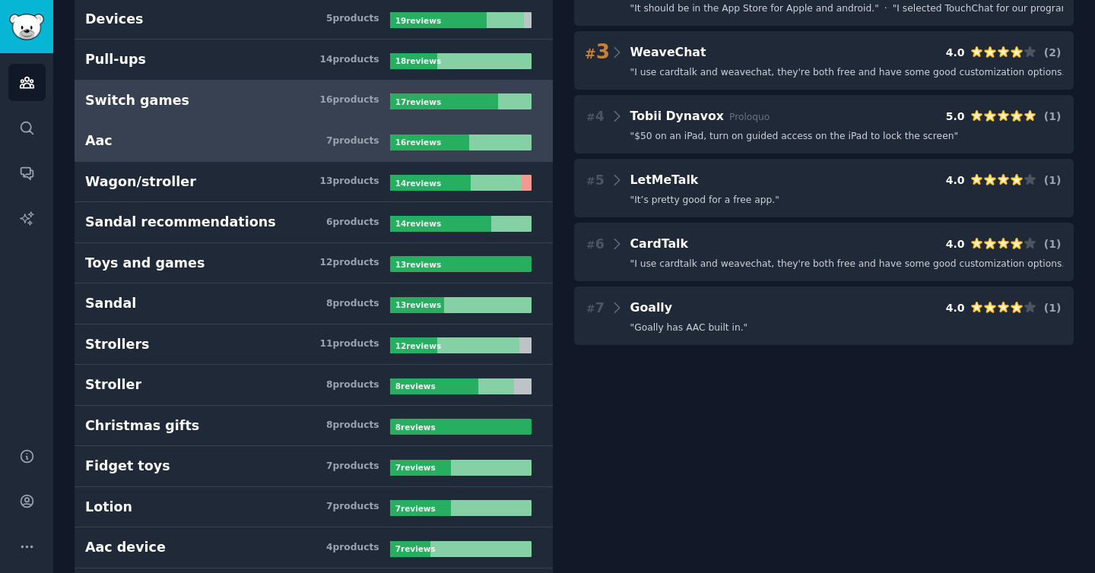
click at [296, 106] on h3 "Switch games 16 product s" at bounding box center [237, 100] width 305 height 19
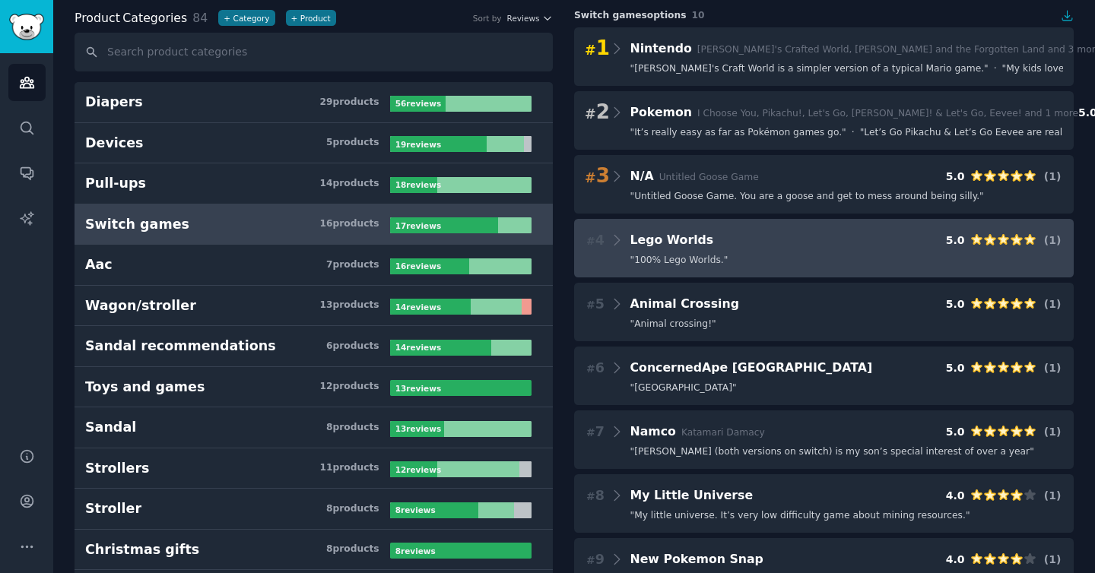
scroll to position [66, 0]
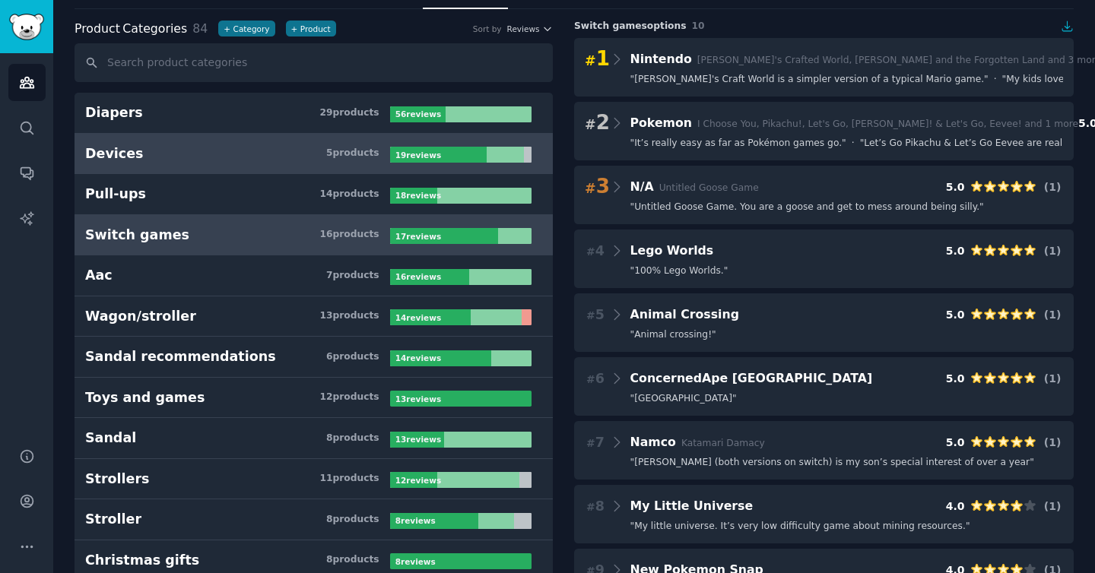
click at [222, 159] on h3 "Devices 5 product s" at bounding box center [237, 153] width 305 height 19
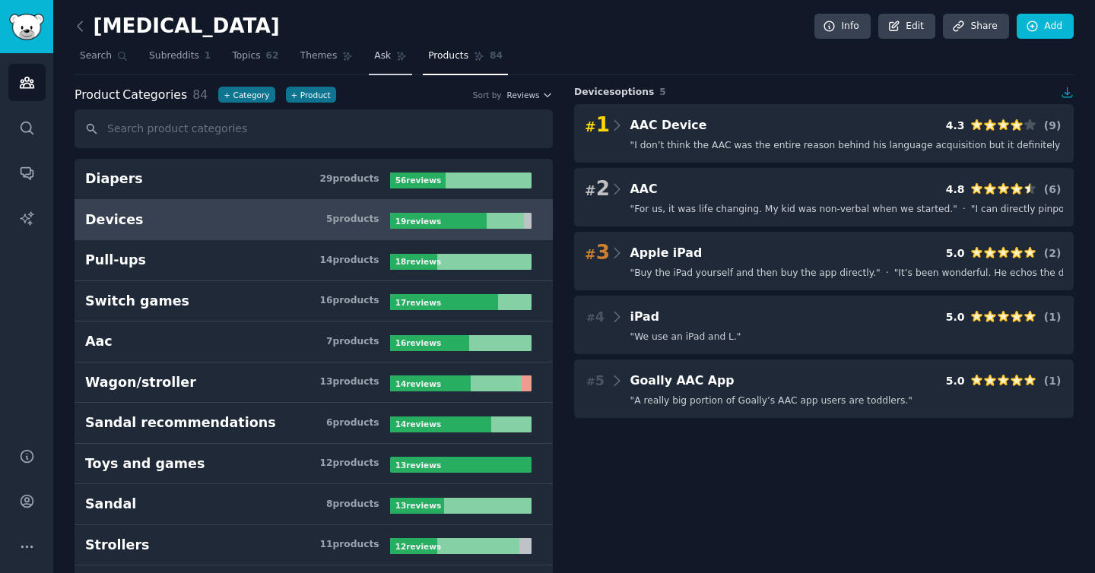
click at [379, 48] on link "Ask" at bounding box center [390, 59] width 43 height 31
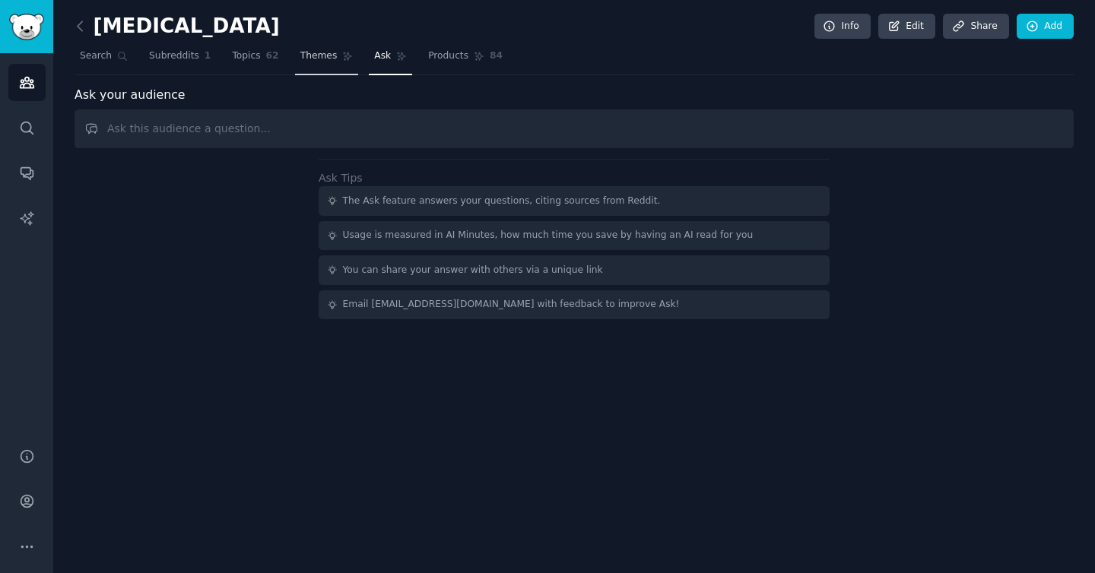
click at [315, 51] on span "Themes" at bounding box center [318, 56] width 37 height 14
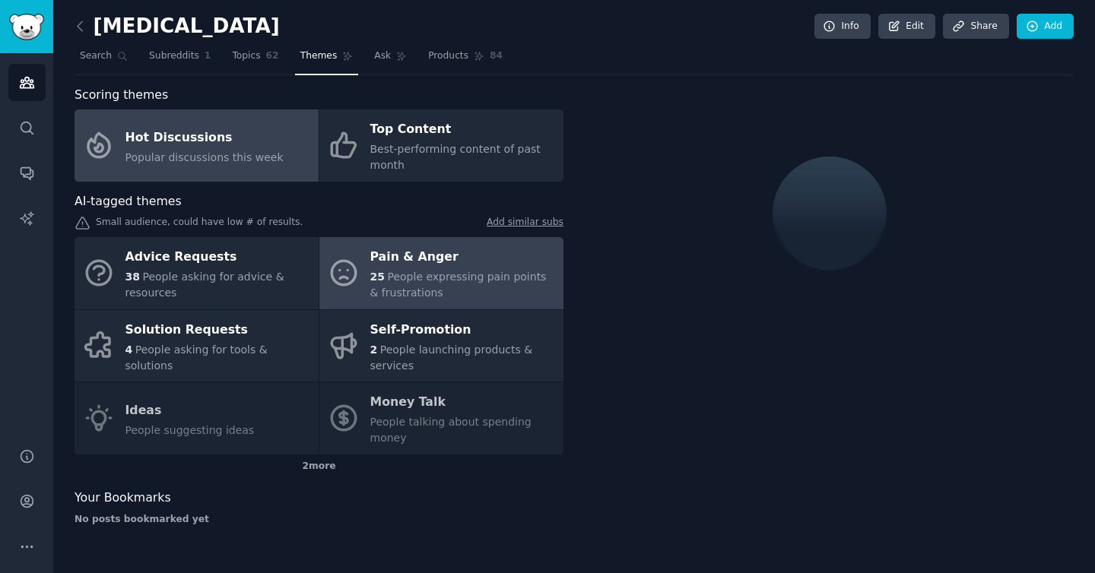
click at [426, 288] on span "People expressing pain points & frustrations" at bounding box center [458, 285] width 176 height 28
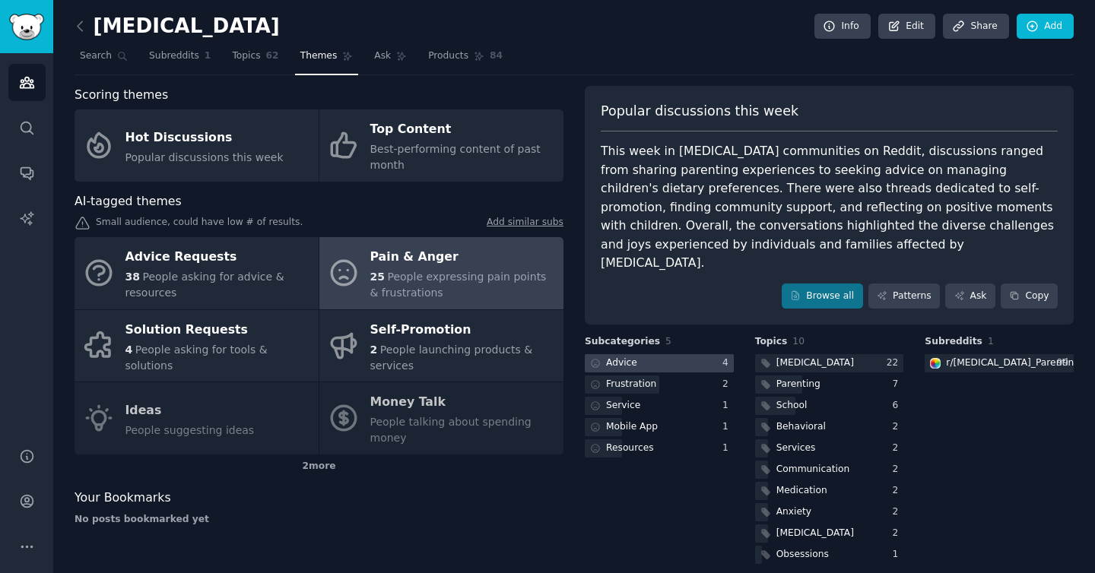
click at [724, 357] on div "4" at bounding box center [727, 364] width 11 height 14
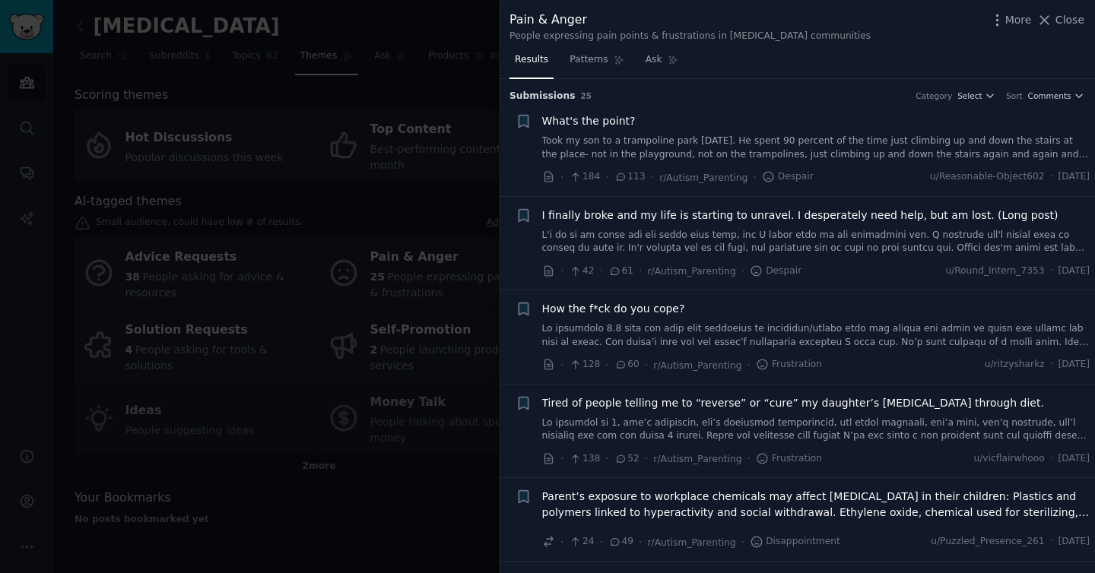
click at [433, 196] on div at bounding box center [547, 286] width 1095 height 573
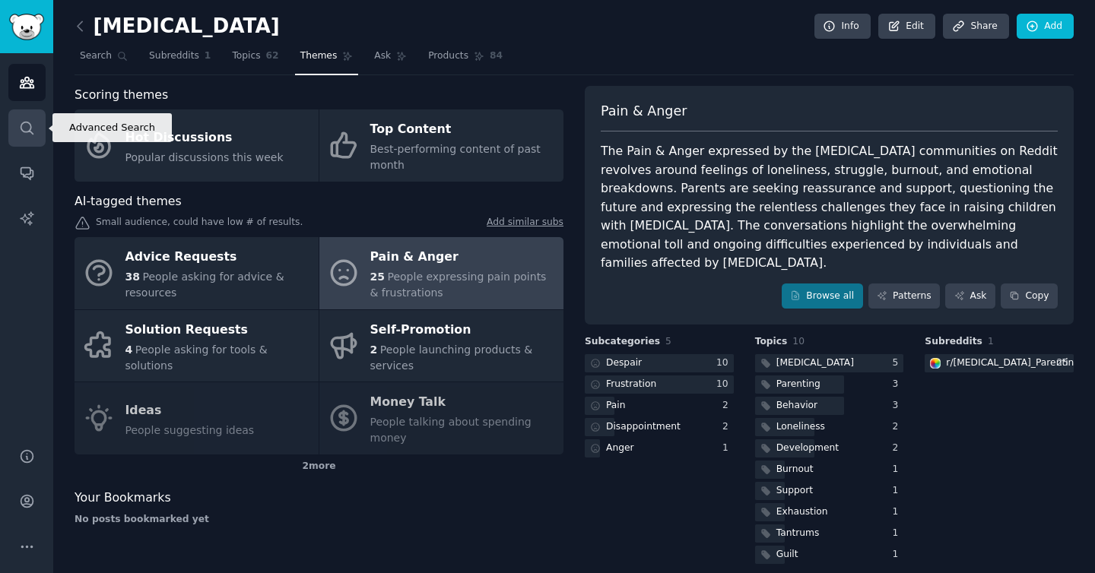
click at [25, 131] on icon "Sidebar" at bounding box center [27, 128] width 12 height 12
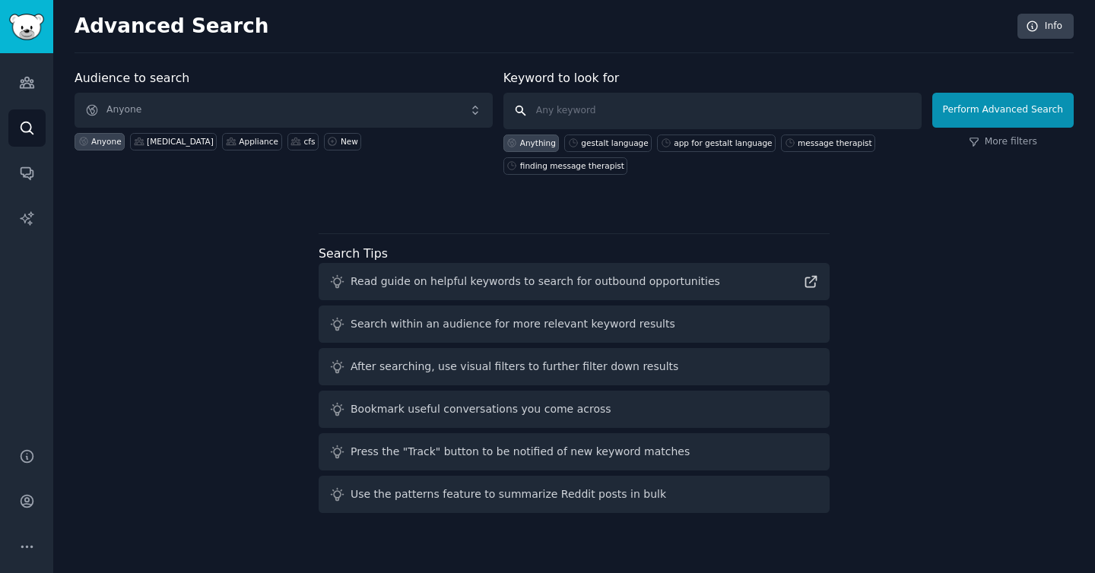
click at [588, 106] on input "text" at bounding box center [712, 111] width 418 height 36
type input "gestalt language processing"
click button "Perform Advanced Search" at bounding box center [1002, 110] width 141 height 35
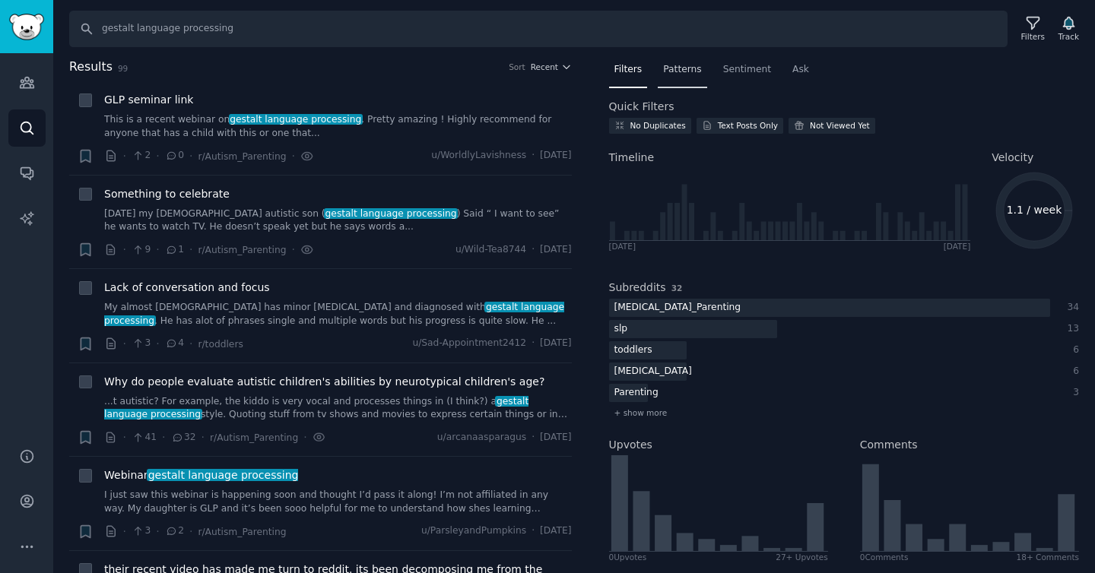
click at [680, 77] on div "Patterns" at bounding box center [682, 73] width 49 height 31
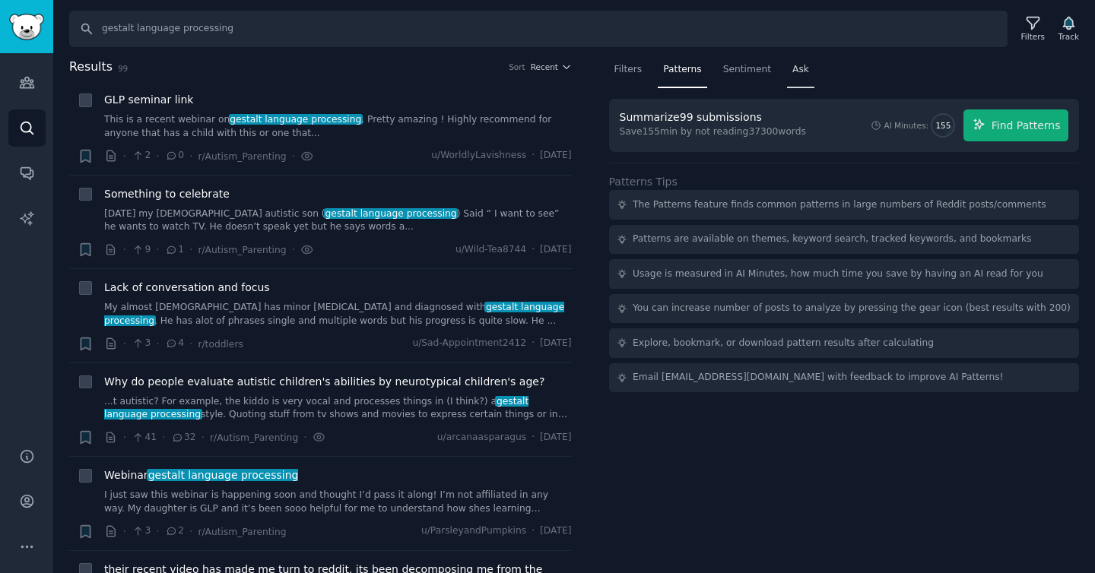
click at [792, 67] on span "Ask" at bounding box center [800, 70] width 17 height 14
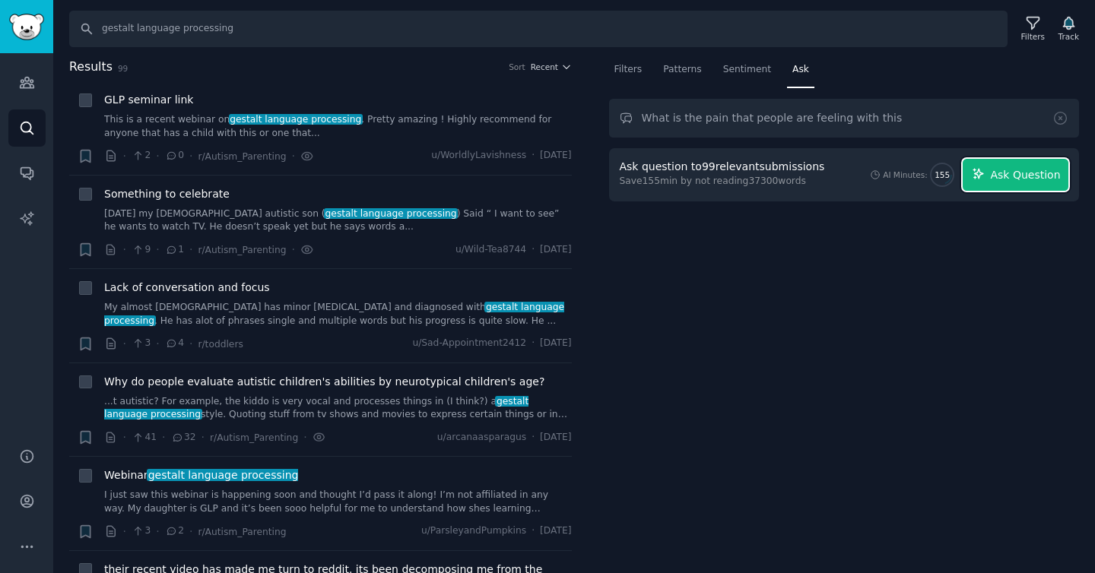
click at [1011, 167] on span "Ask Question" at bounding box center [1025, 175] width 70 height 16
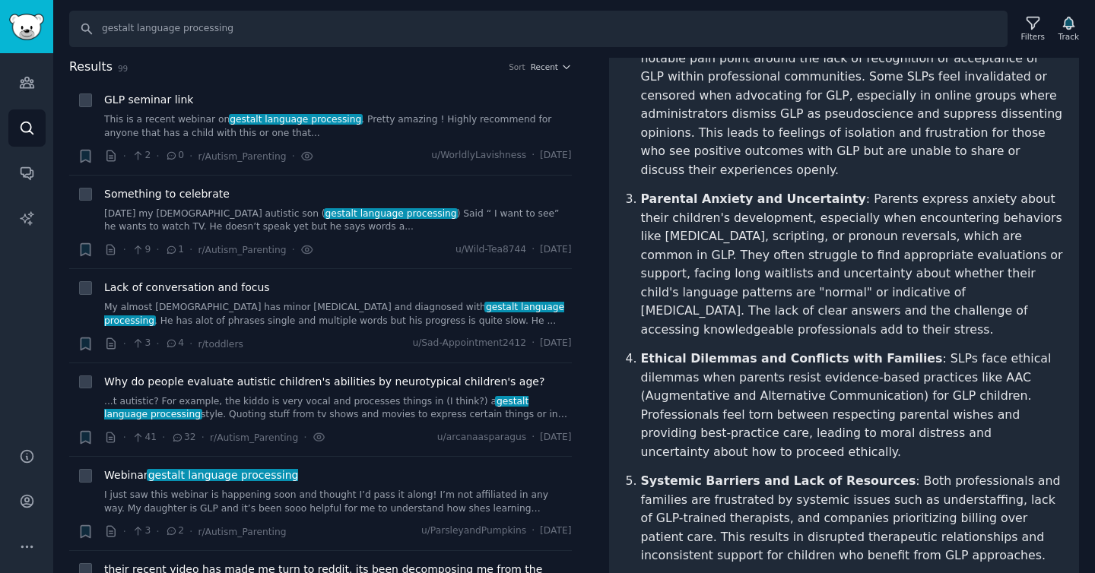
scroll to position [447, 0]
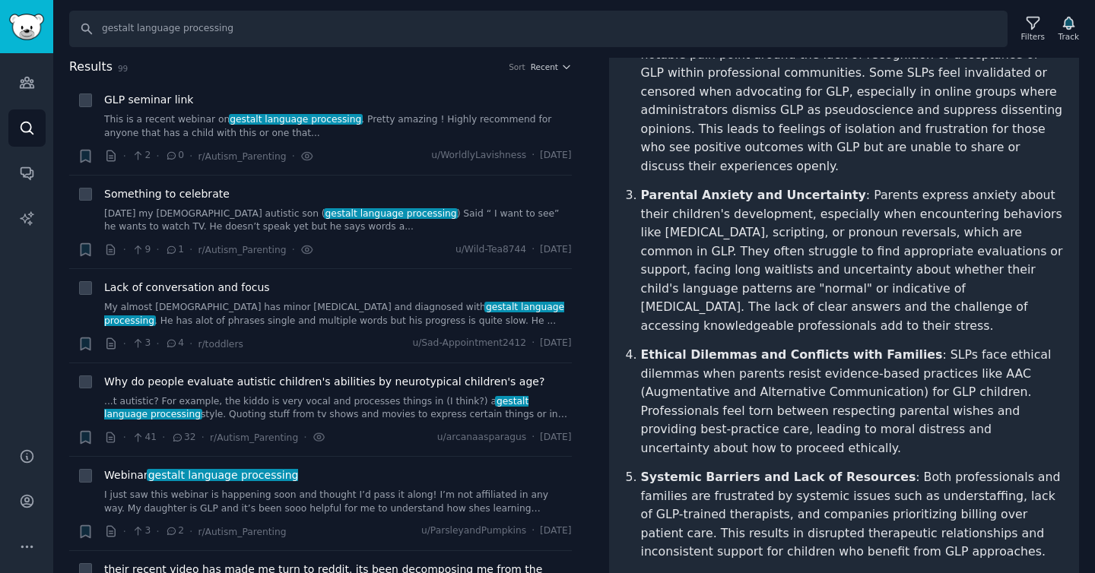
click at [950, 468] on p "Systemic Barriers and Lack of Resources : Both professionals and families are f…" at bounding box center [852, 515] width 423 height 94
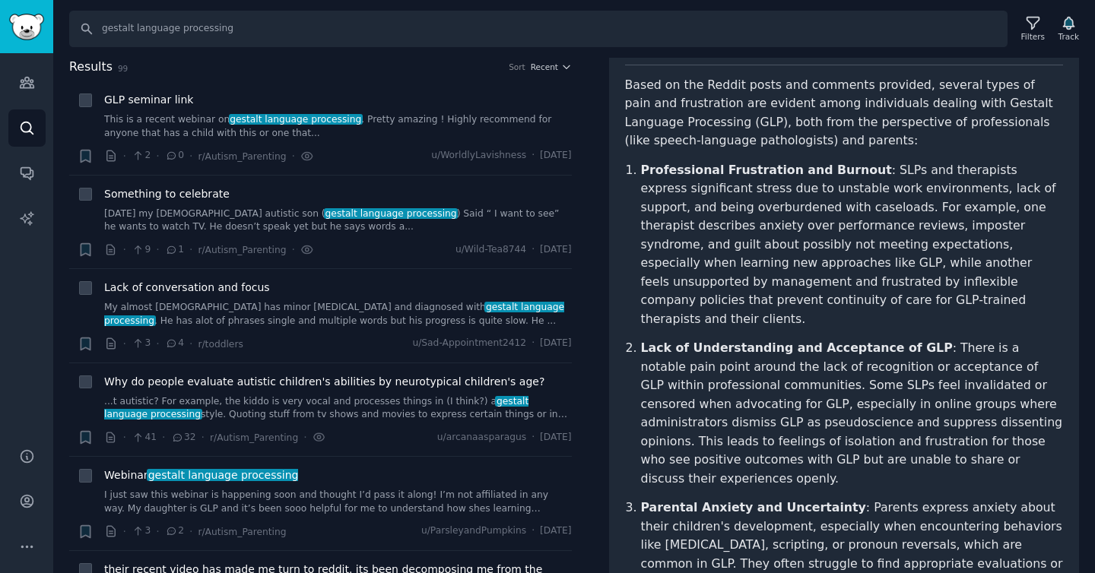
scroll to position [0, 0]
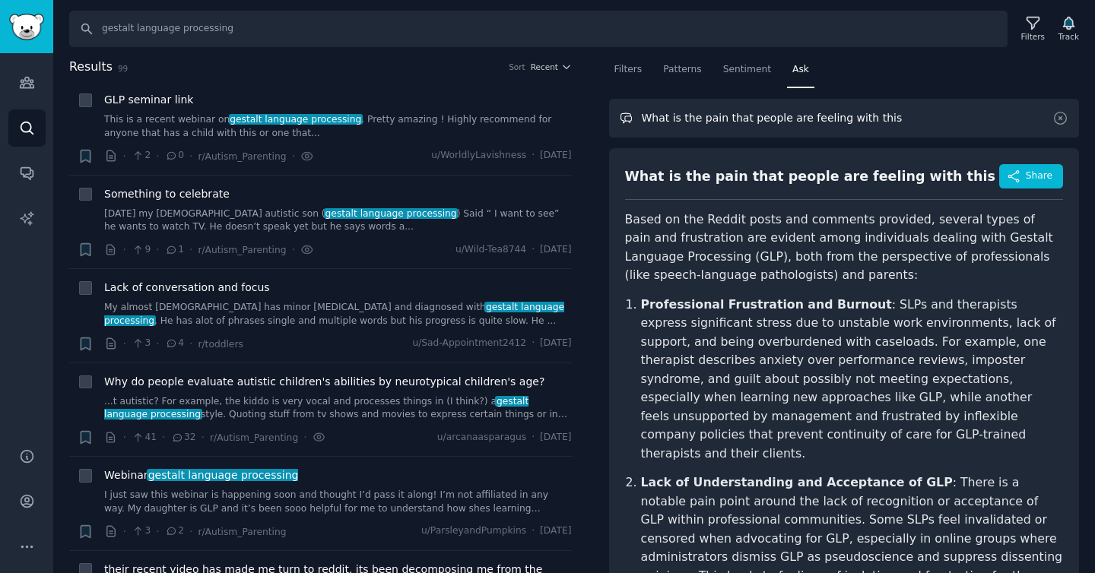
click at [691, 118] on input "What is the pain that people are feeling with this" at bounding box center [844, 118] width 471 height 39
type input "W"
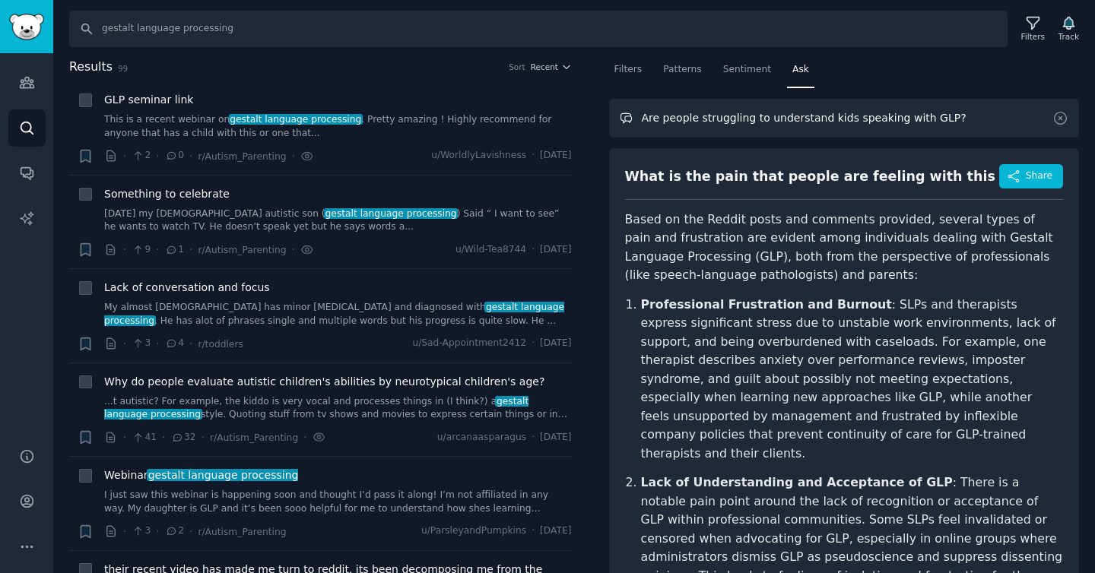
type input "Are people struggling to understand kids speaking with GLP?"
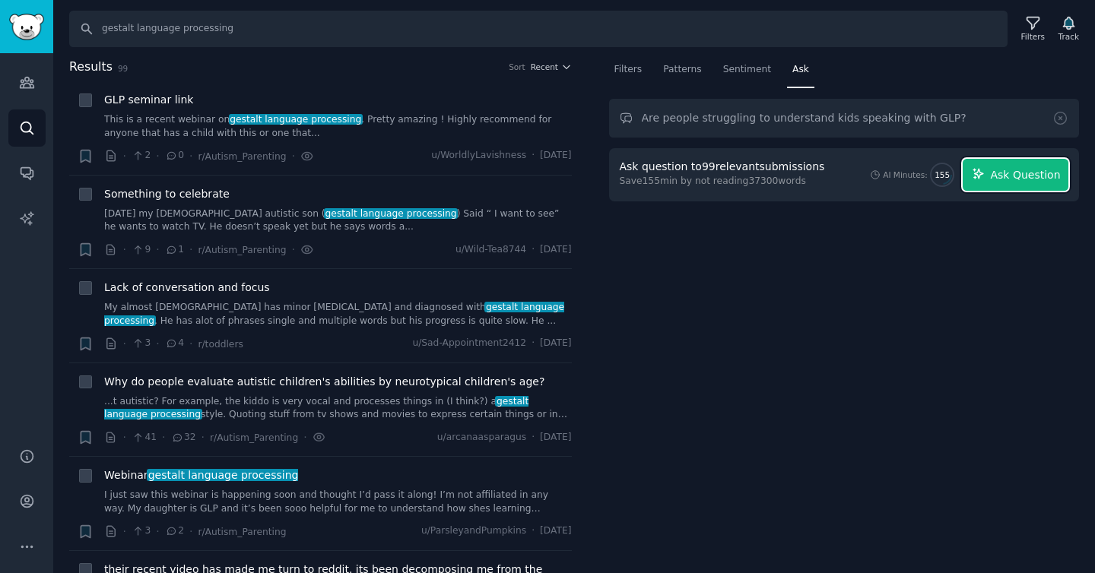
click at [1044, 187] on button "Ask Question" at bounding box center [1015, 175] width 106 height 32
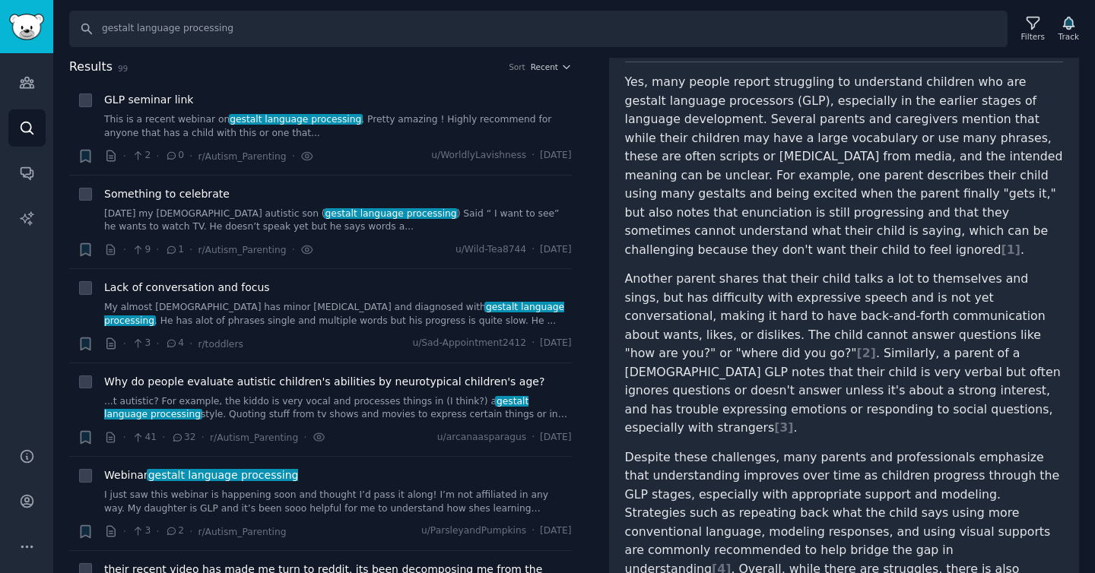
scroll to position [148, 0]
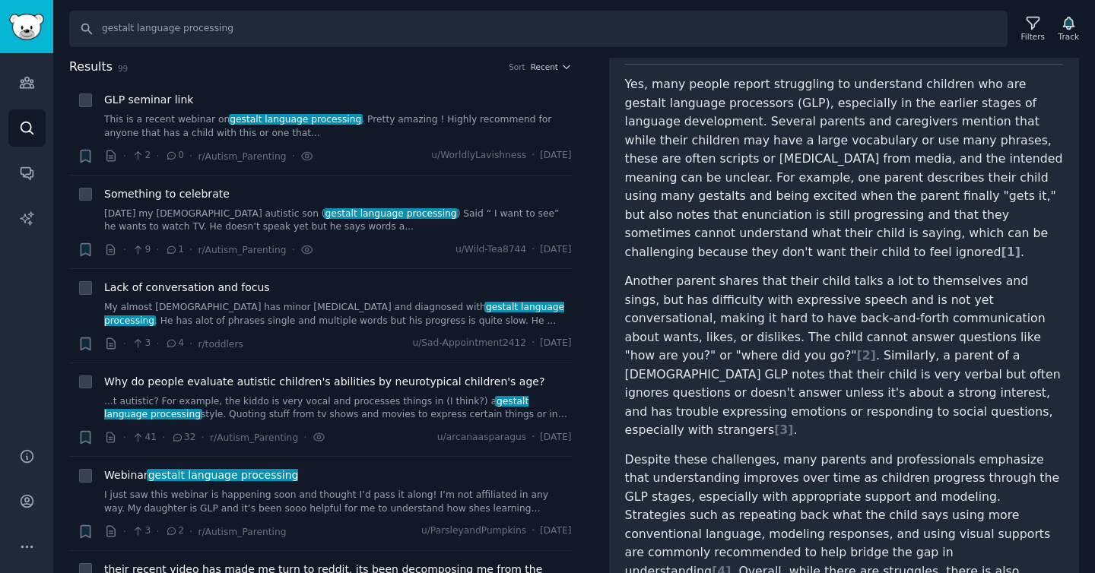
click at [1013, 245] on span "[ 1 ]" at bounding box center [1010, 252] width 19 height 14
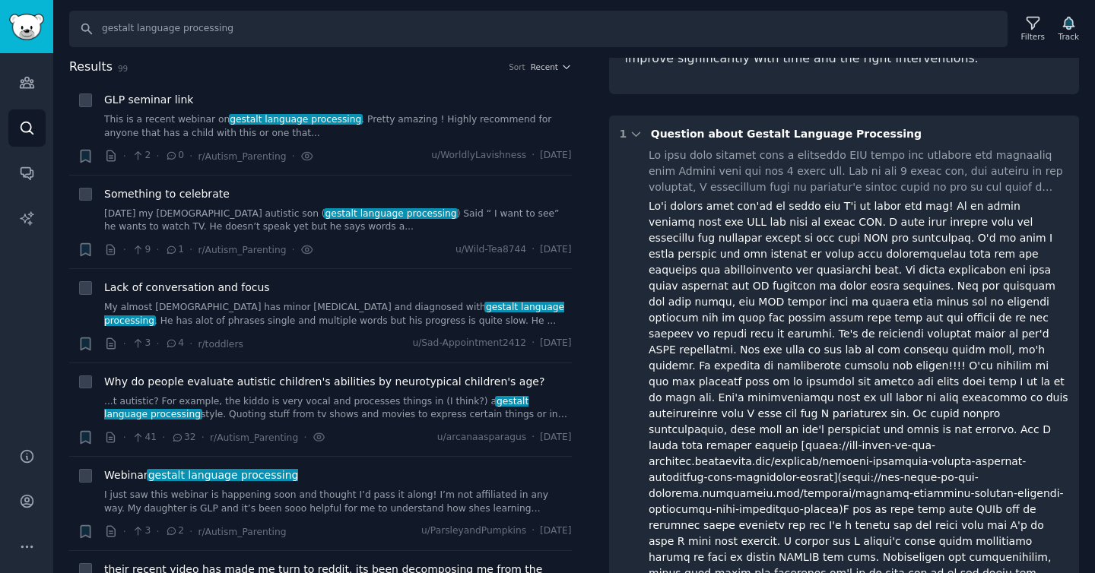
scroll to position [701, 0]
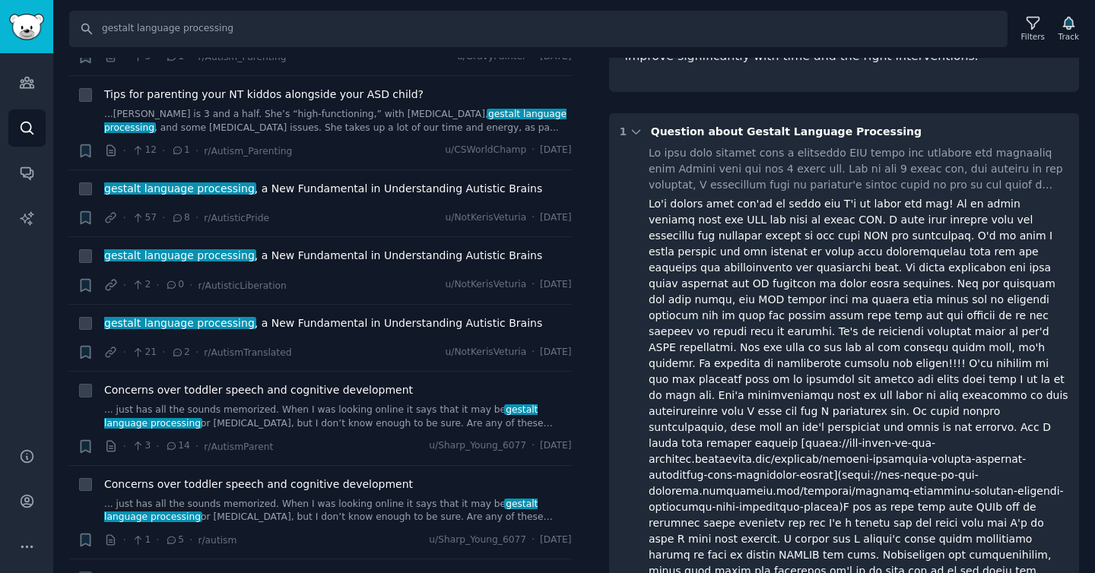
scroll to position [3863, 0]
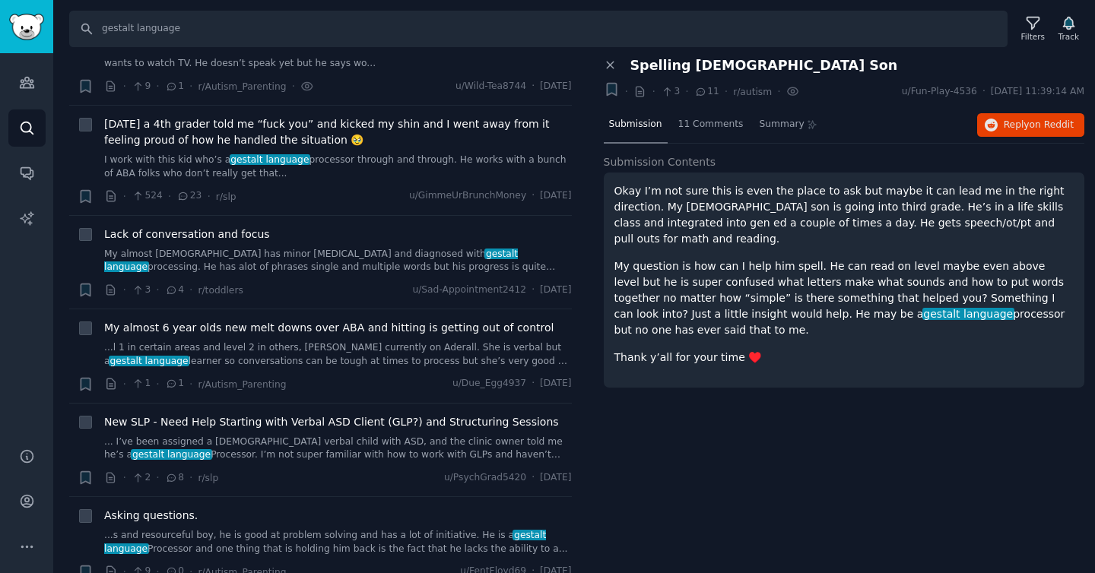
scroll to position [1043, 0]
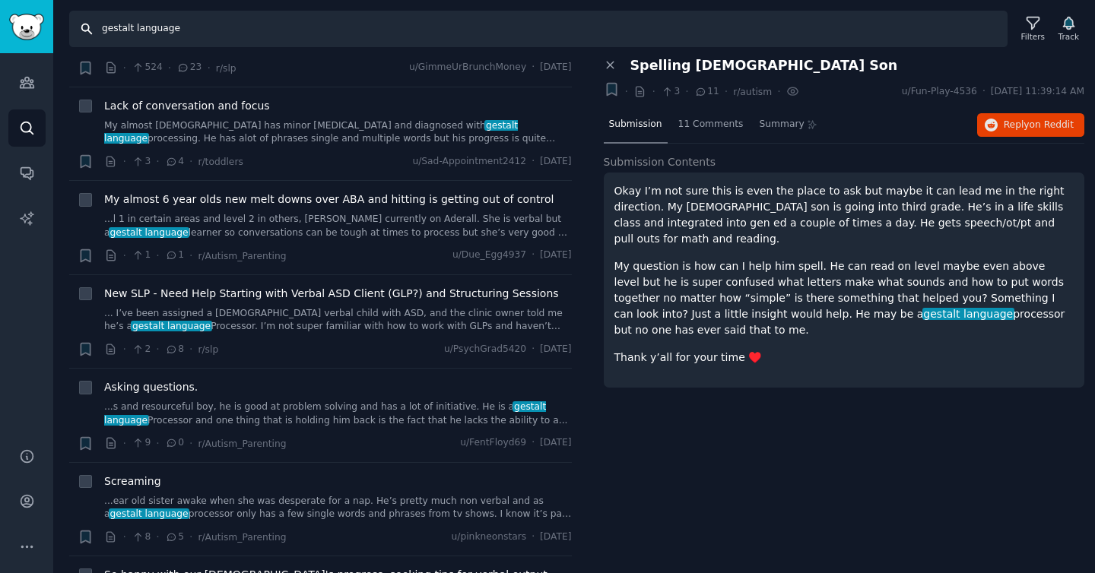
click at [522, 27] on input "gestalt language" at bounding box center [538, 29] width 938 height 36
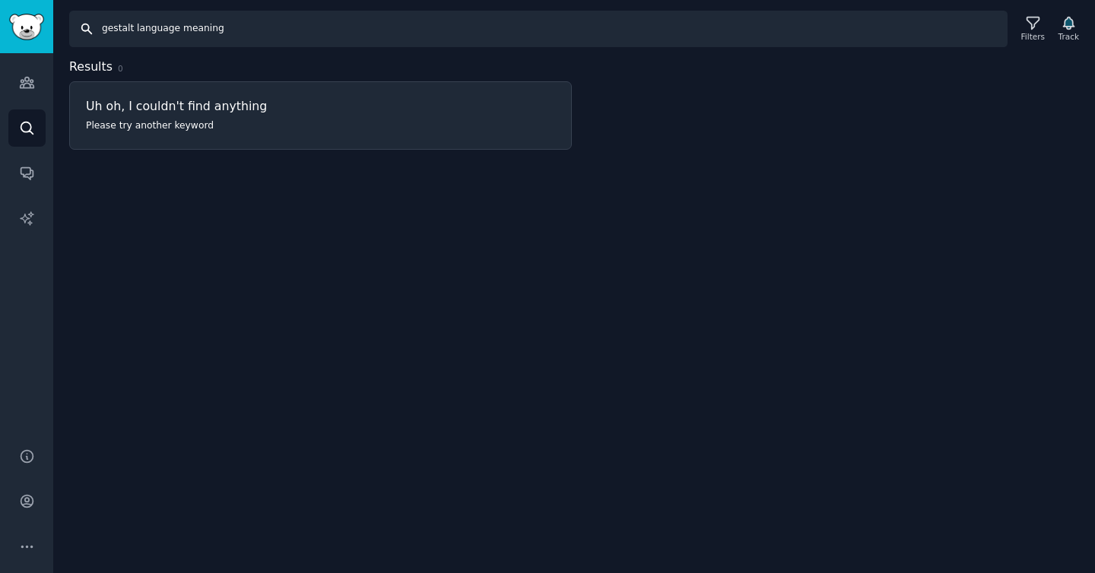
click at [446, 30] on input "gestalt language meaning" at bounding box center [538, 29] width 938 height 36
type input "l"
type input "m"
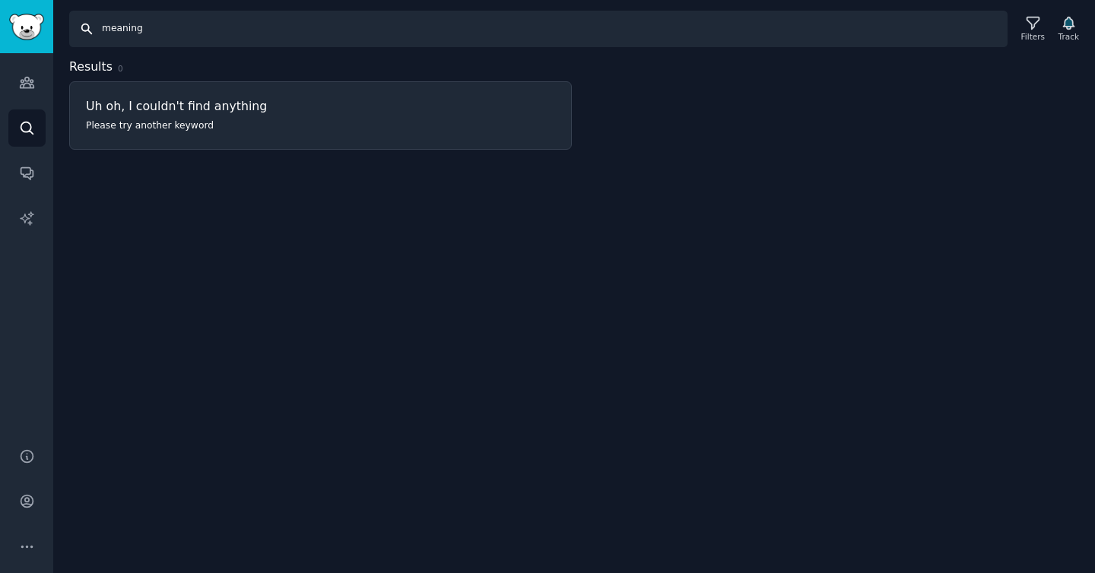
type input "meaning"
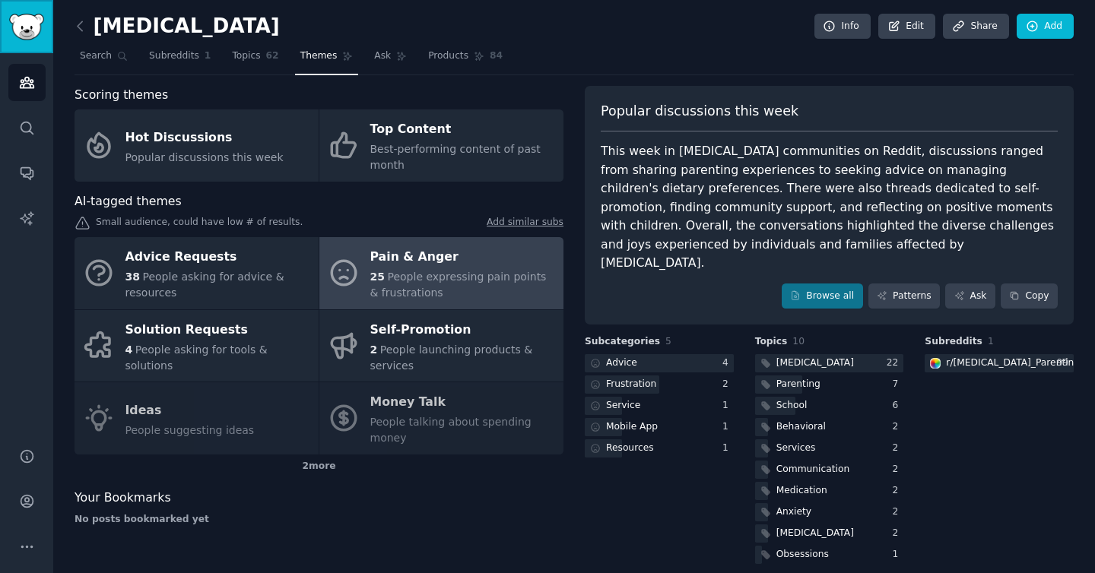
click at [33, 21] on img "Sidebar" at bounding box center [26, 27] width 35 height 27
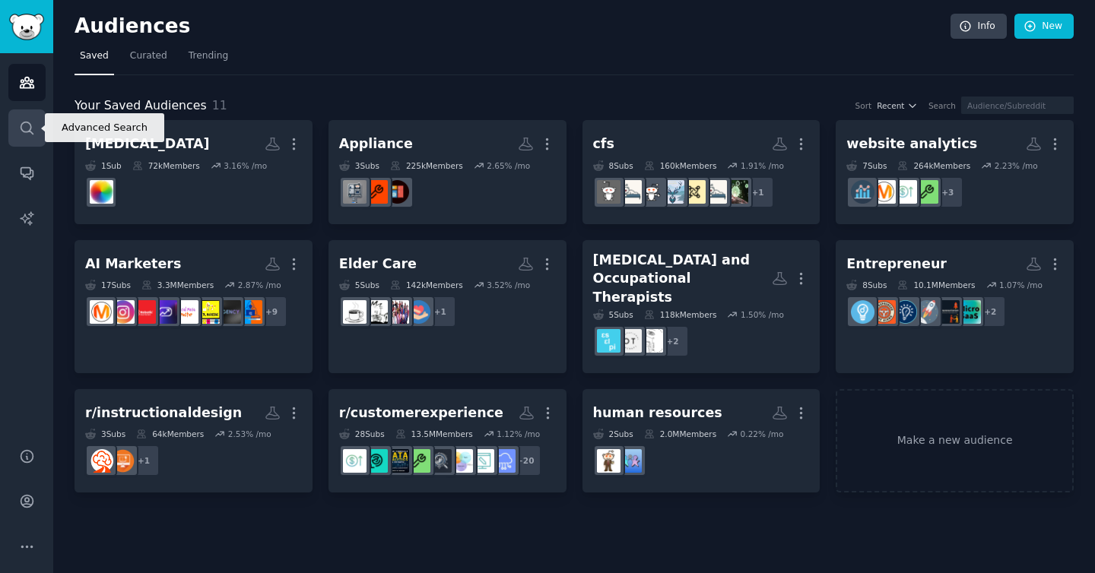
click at [17, 125] on link "Search" at bounding box center [26, 127] width 37 height 37
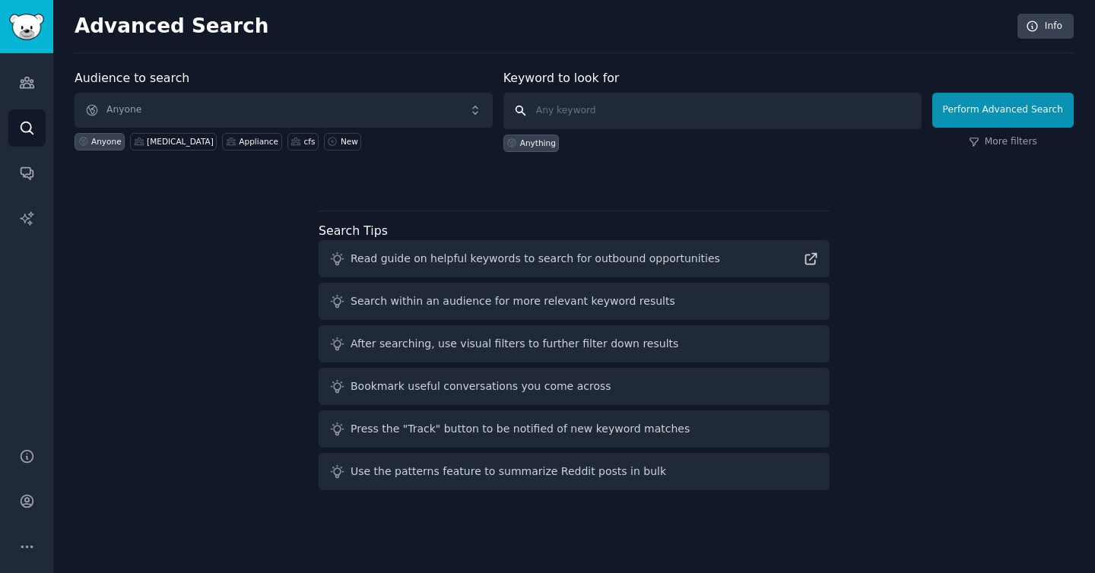
click at [607, 108] on input "text" at bounding box center [712, 111] width 418 height 36
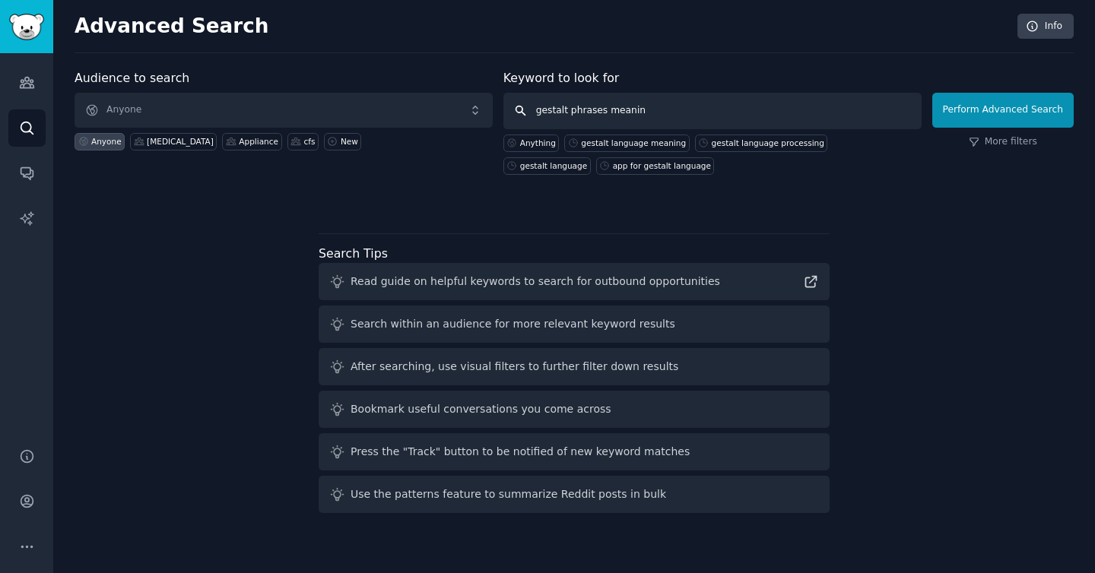
type input "gestalt phrases meaning"
click button "Perform Advanced Search" at bounding box center [1002, 110] width 141 height 35
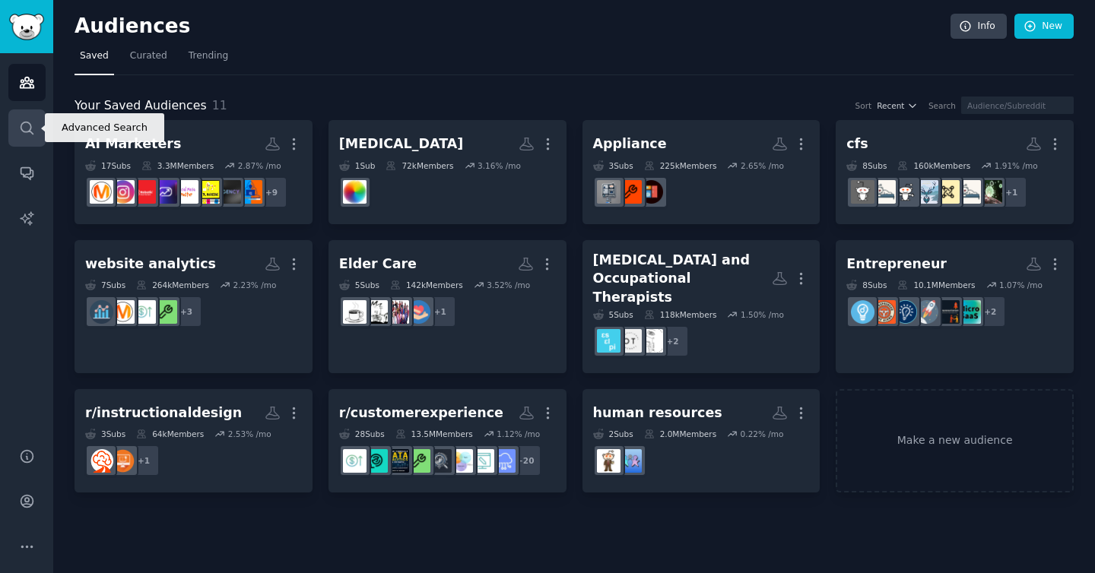
click at [27, 142] on link "Search" at bounding box center [26, 127] width 37 height 37
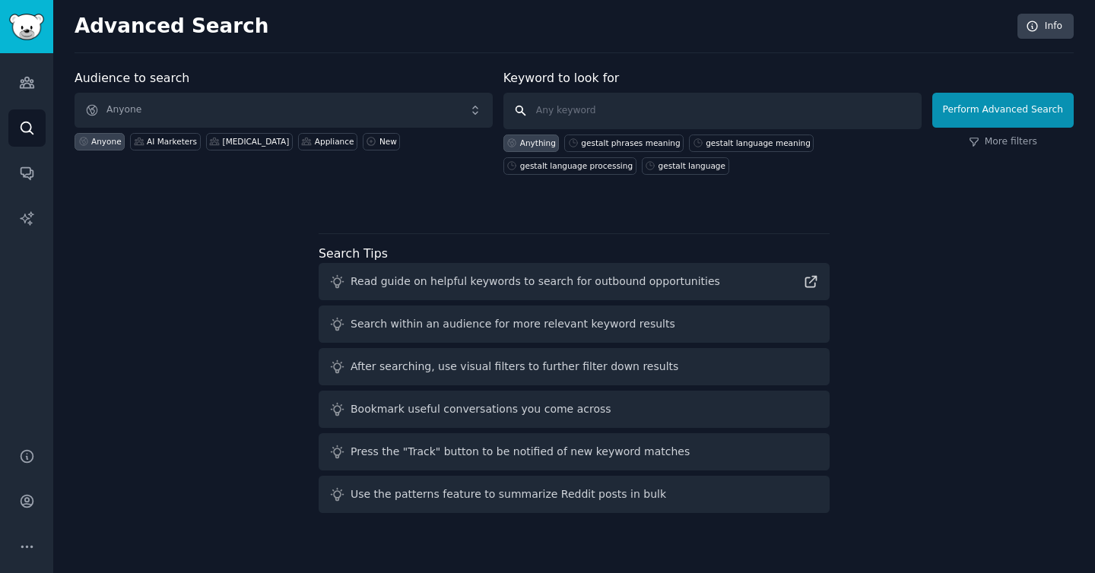
click at [554, 107] on input "text" at bounding box center [712, 111] width 418 height 36
paste input "Txtools"
type input "Txtools"
click at [48, 170] on div "Audiences Search Conversations AI Reports" at bounding box center [26, 241] width 53 height 376
click at [31, 104] on div "Audiences Search Conversations AI Reports" at bounding box center [26, 241] width 53 height 376
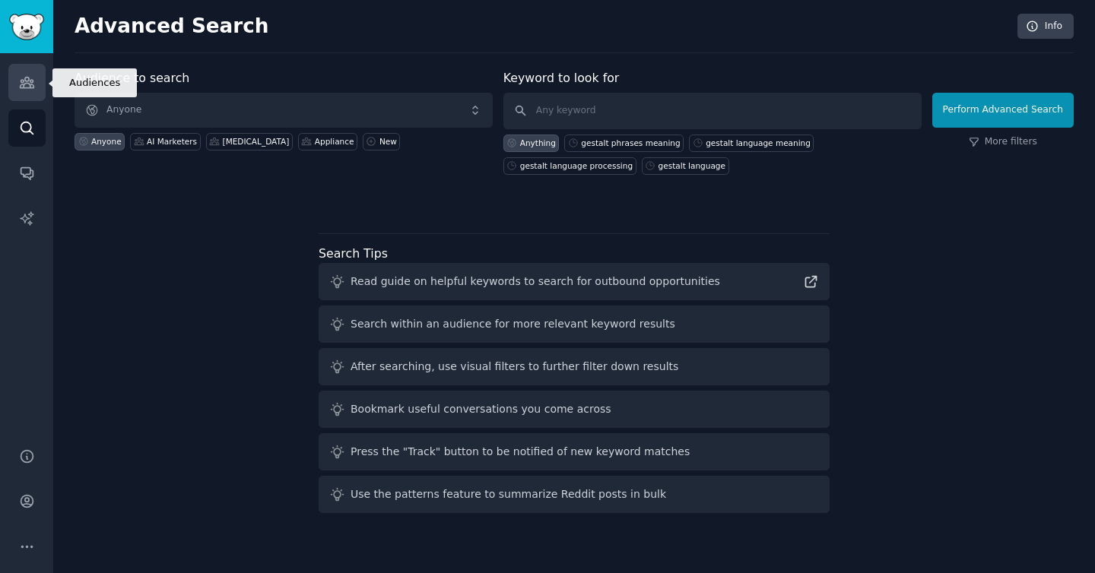
click at [31, 84] on icon "Sidebar" at bounding box center [27, 83] width 14 height 11
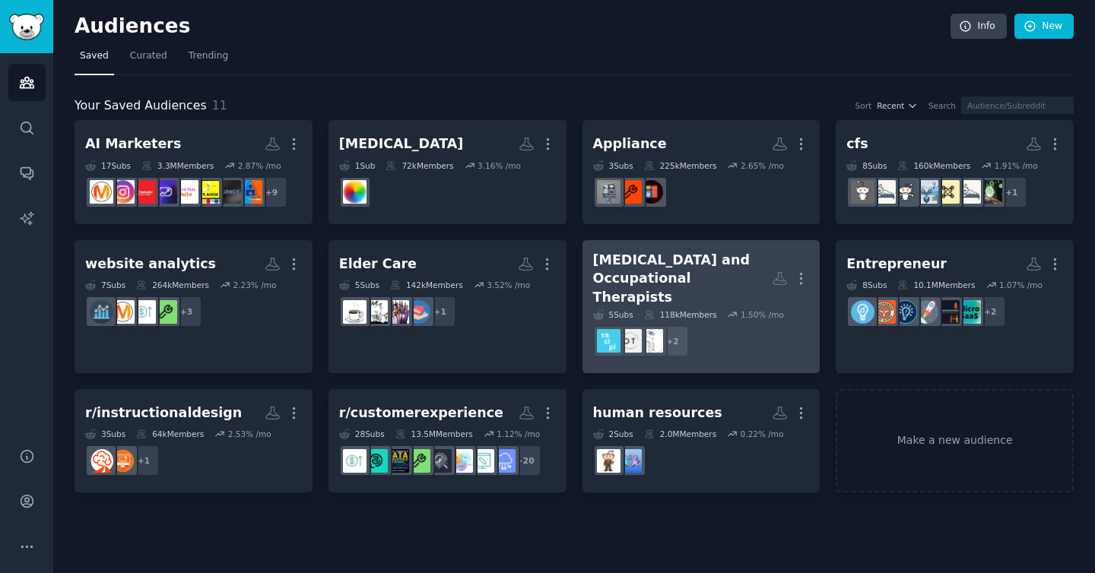
click at [725, 277] on div "[MEDICAL_DATA] and Occupational Therapists" at bounding box center [682, 279] width 179 height 56
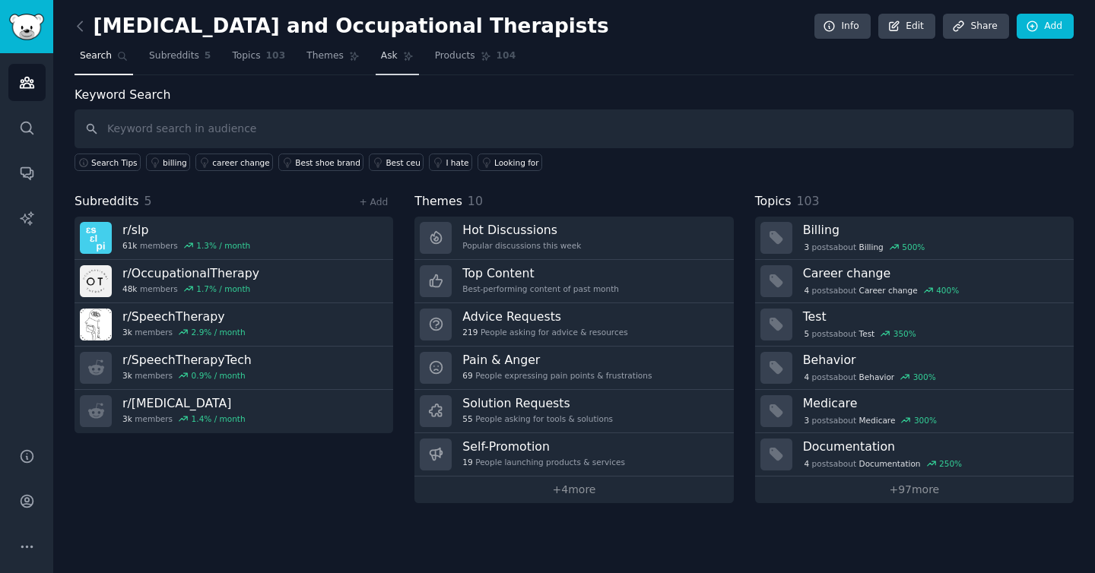
click at [387, 55] on span "Ask" at bounding box center [389, 56] width 17 height 14
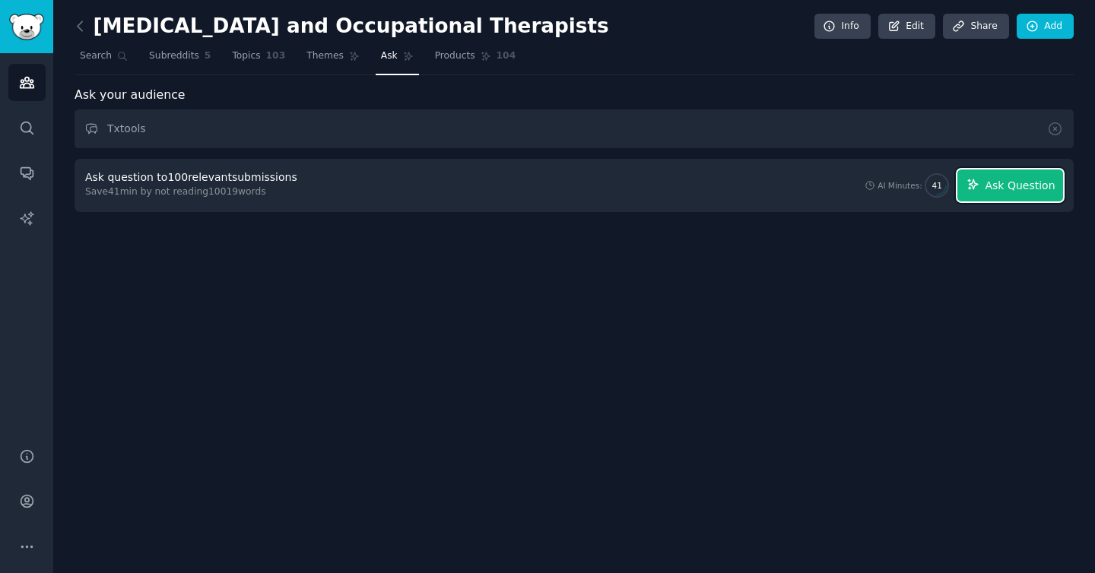
click at [996, 192] on span "Ask Question" at bounding box center [1019, 186] width 70 height 16
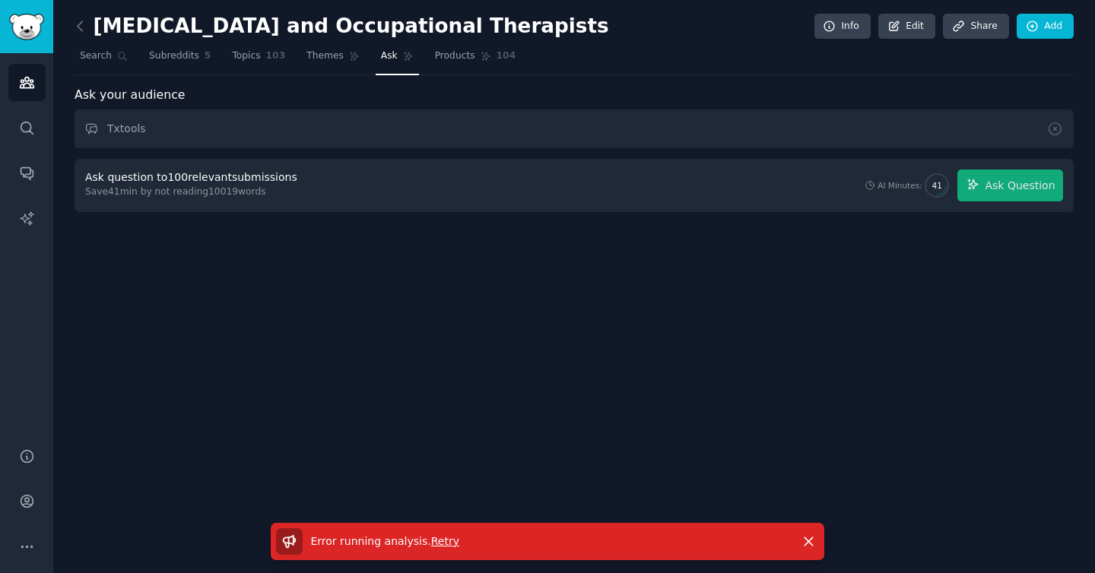
click at [446, 539] on span "Retry" at bounding box center [445, 541] width 28 height 12
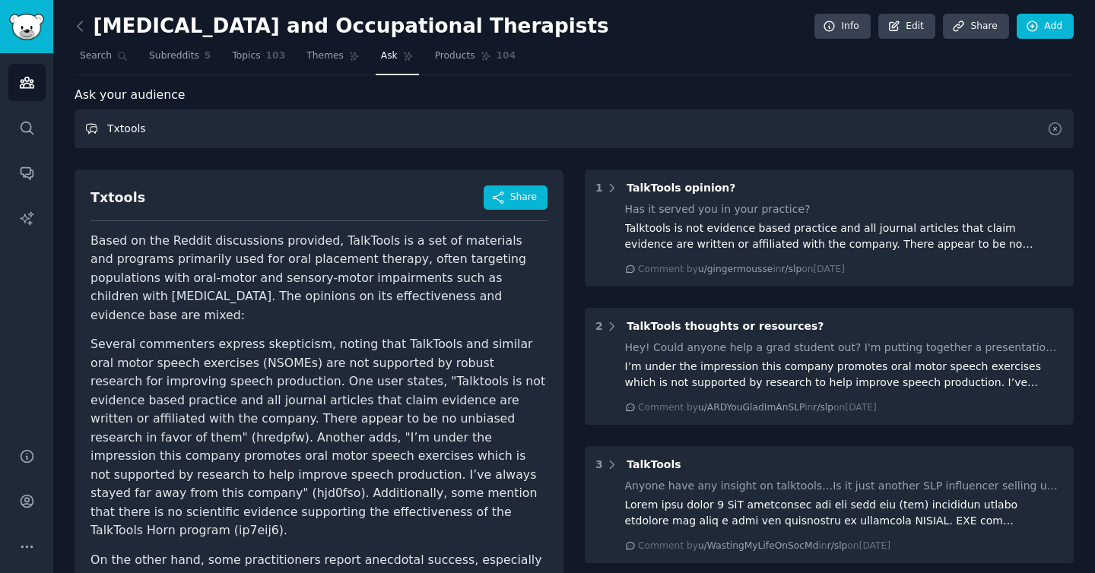
click at [350, 133] on input "Txtools" at bounding box center [573, 128] width 999 height 39
type input "Txtools app"
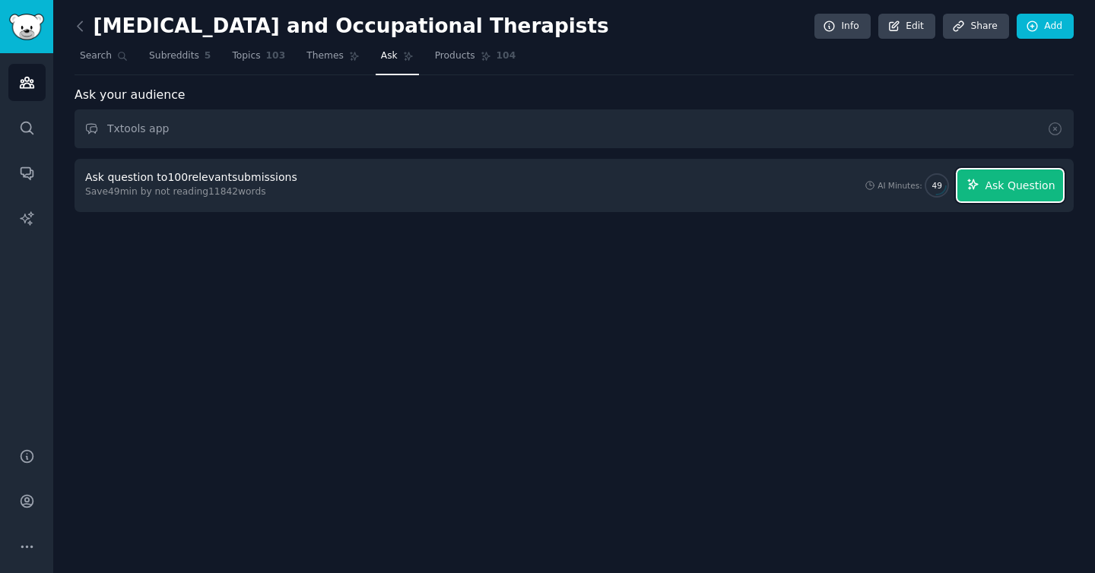
click at [991, 185] on span "Ask Question" at bounding box center [1019, 186] width 70 height 16
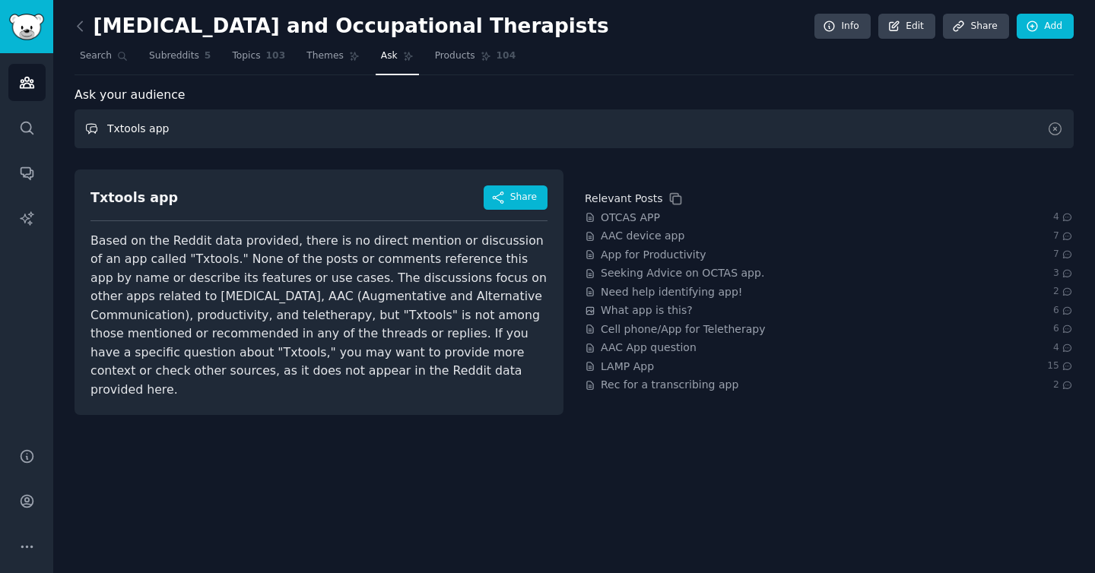
click at [499, 126] on input "Txtools app" at bounding box center [573, 128] width 999 height 39
type input "data tracking"
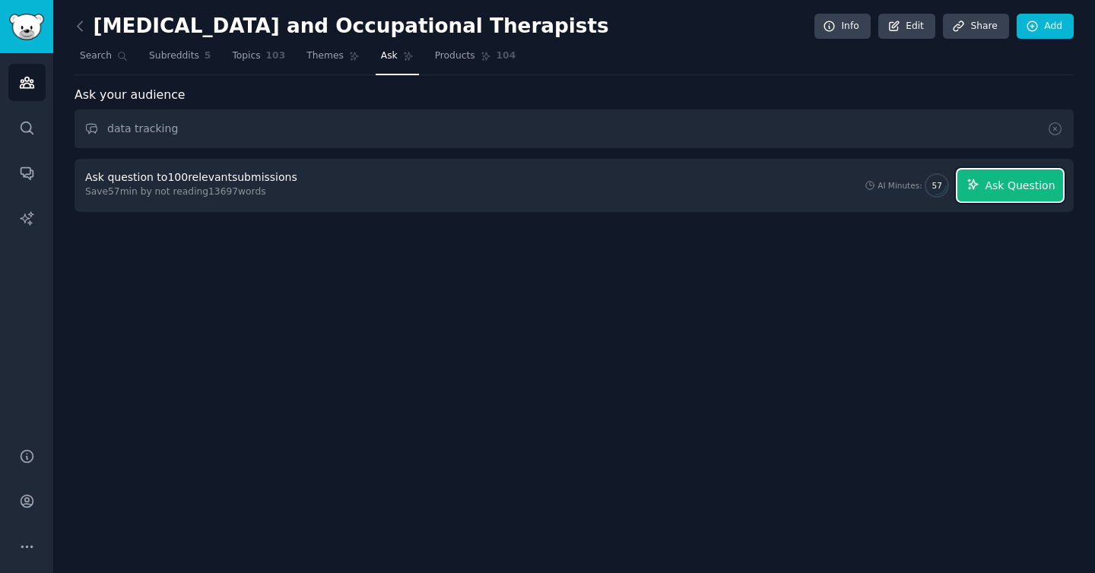
click at [1035, 182] on span "Ask Question" at bounding box center [1019, 186] width 70 height 16
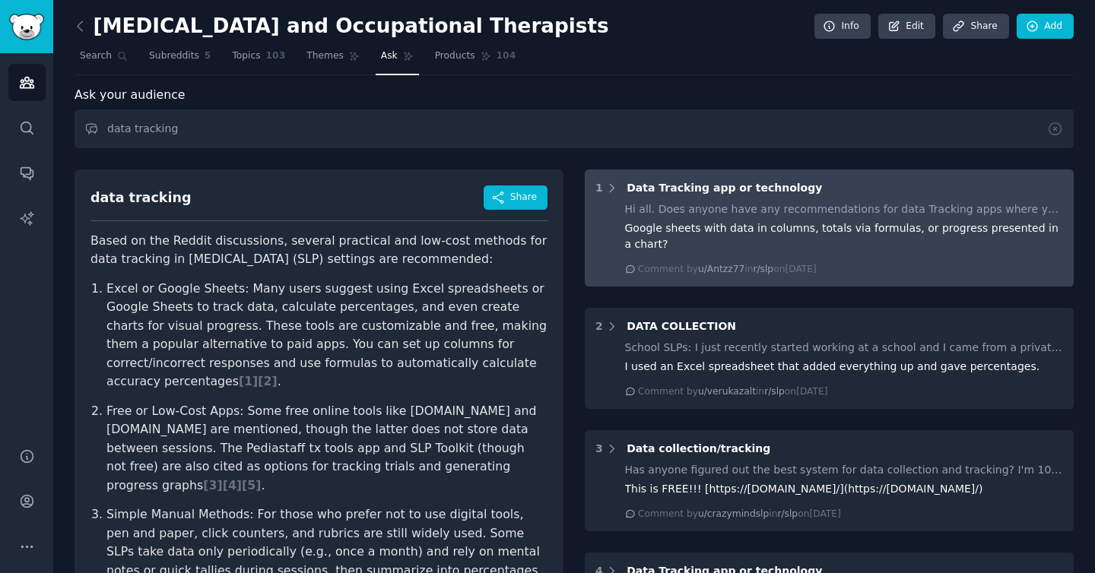
click at [1003, 208] on div "Hi all. Does anyone have any recommendations for data Tracking apps where you c…" at bounding box center [844, 209] width 439 height 16
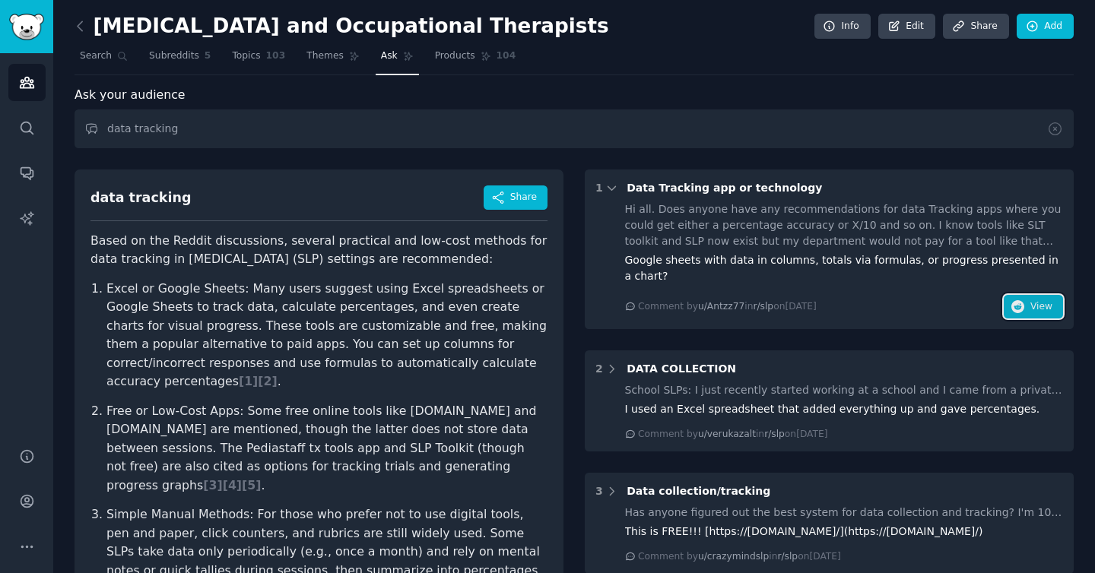
click at [1011, 301] on icon "button" at bounding box center [1018, 307] width 14 height 14
